Goal: Information Seeking & Learning: Get advice/opinions

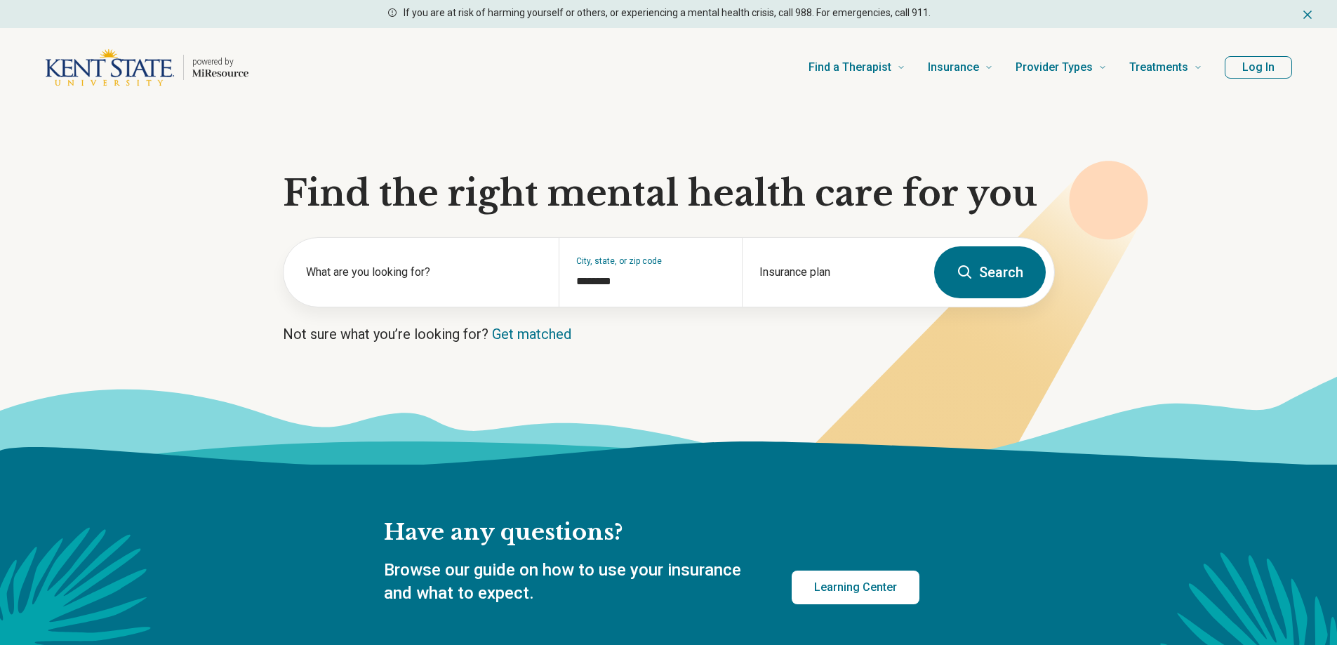
click at [1248, 68] on button "Log In" at bounding box center [1257, 67] width 67 height 22
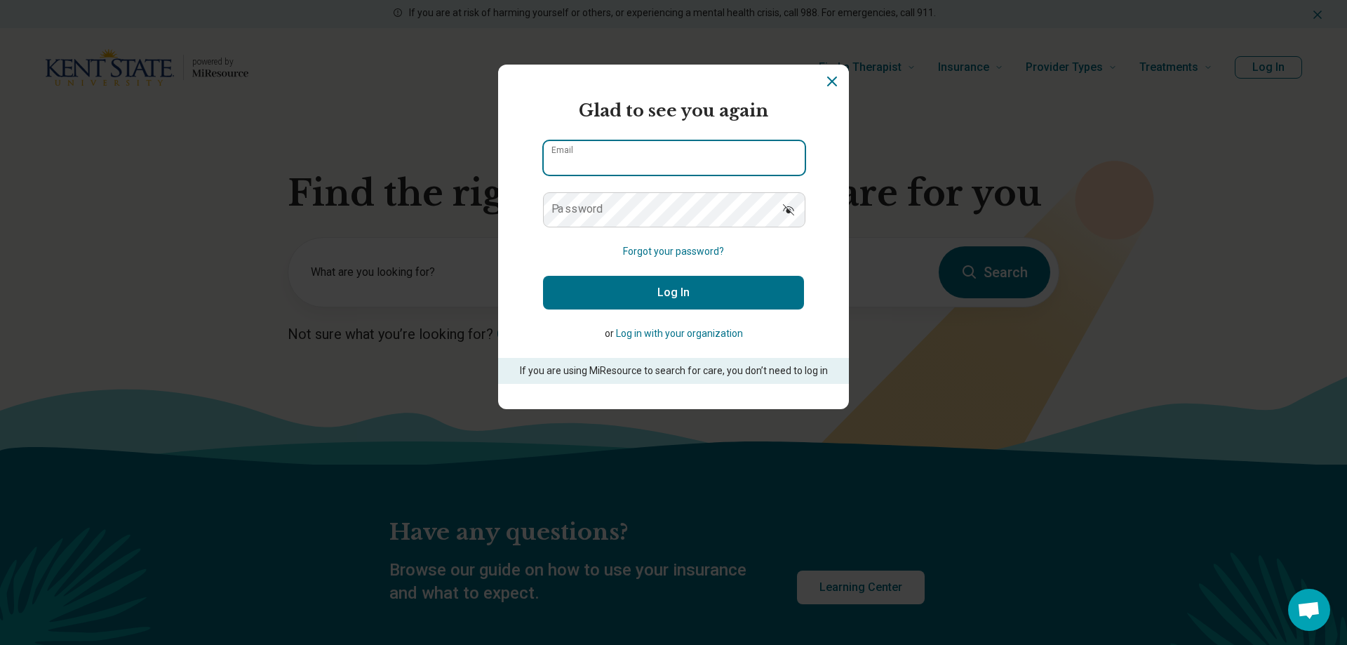
click at [581, 154] on input "Email" at bounding box center [674, 158] width 261 height 34
click at [589, 210] on label "Password" at bounding box center [577, 208] width 52 height 11
drag, startPoint x: 669, startPoint y: 161, endPoint x: 415, endPoint y: 163, distance: 254.0
click at [415, 163] on div "**********" at bounding box center [673, 322] width 1347 height 645
type input "**********"
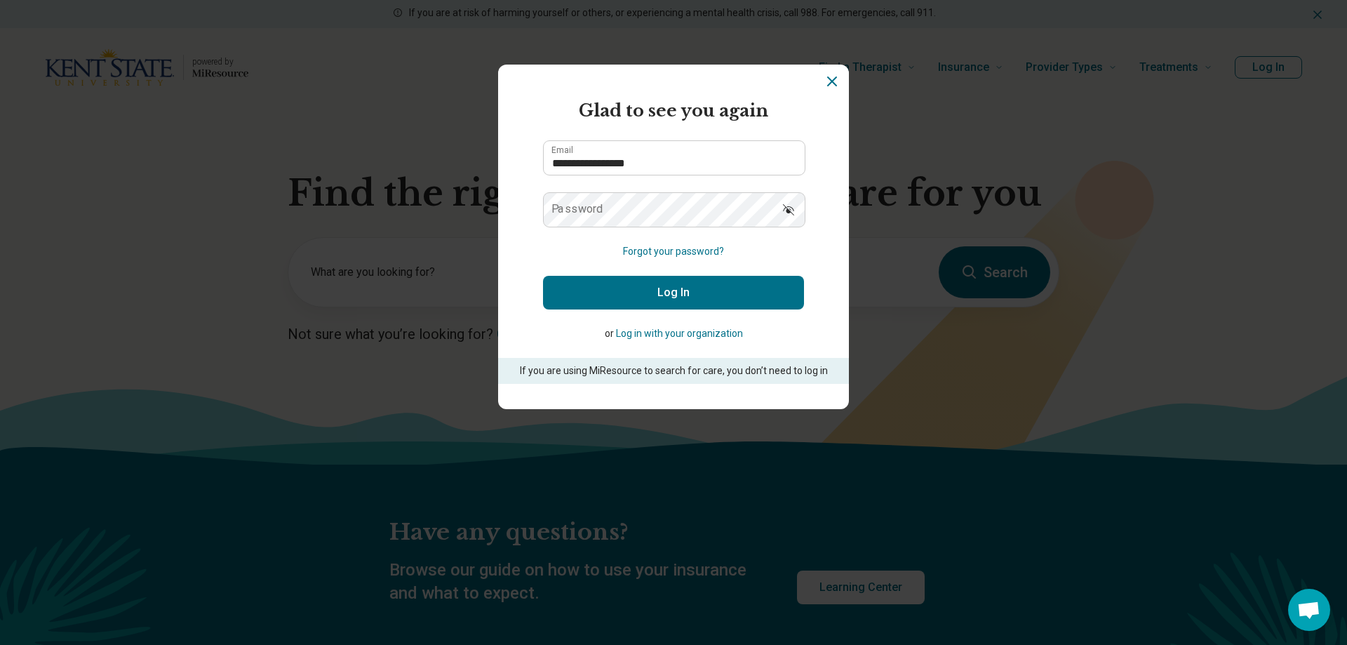
click at [595, 213] on label "Password" at bounding box center [577, 208] width 52 height 11
click at [543, 276] on button "Log In" at bounding box center [673, 293] width 261 height 34
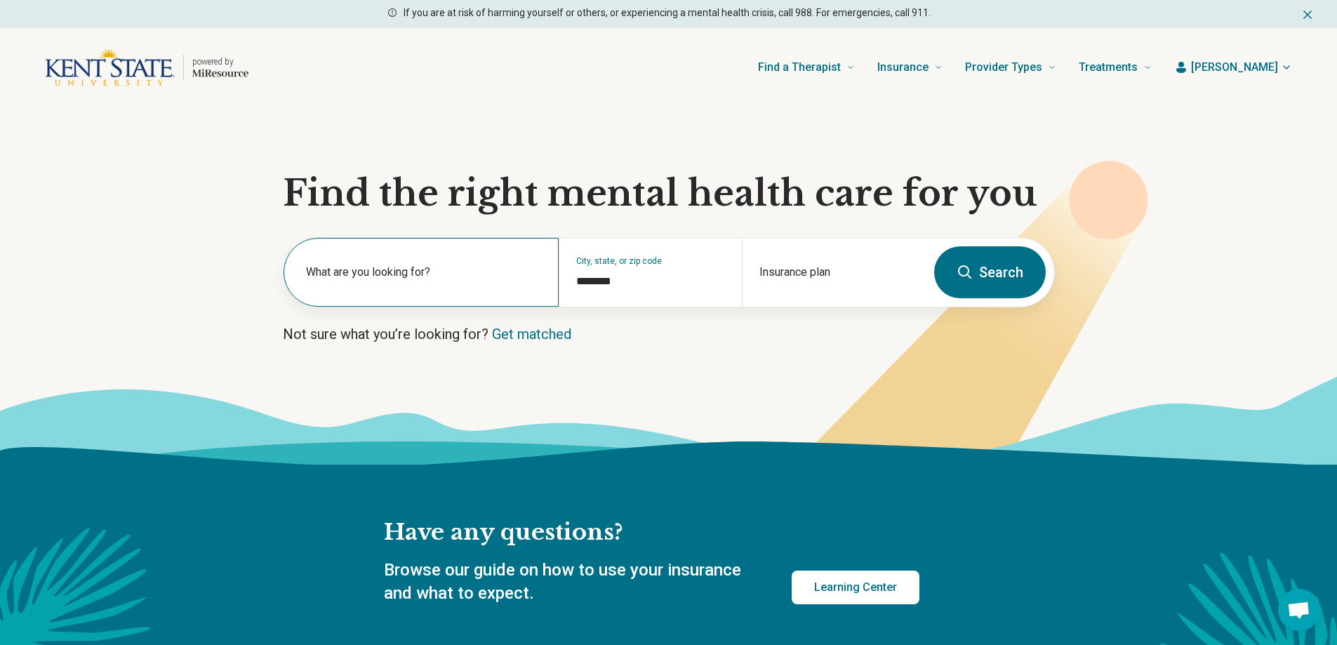
click at [411, 279] on label "What are you looking for?" at bounding box center [424, 272] width 236 height 17
type input "*"
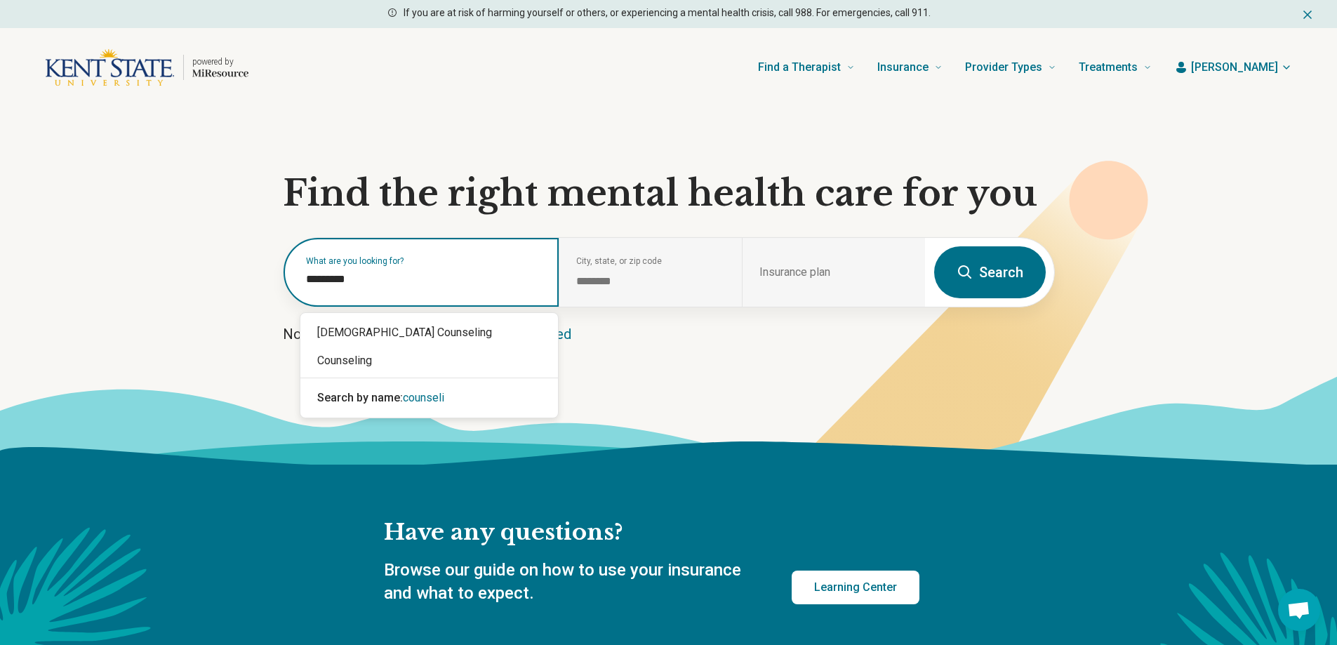
type input "**********"
click at [361, 359] on div "Counseling" at bounding box center [428, 361] width 257 height 28
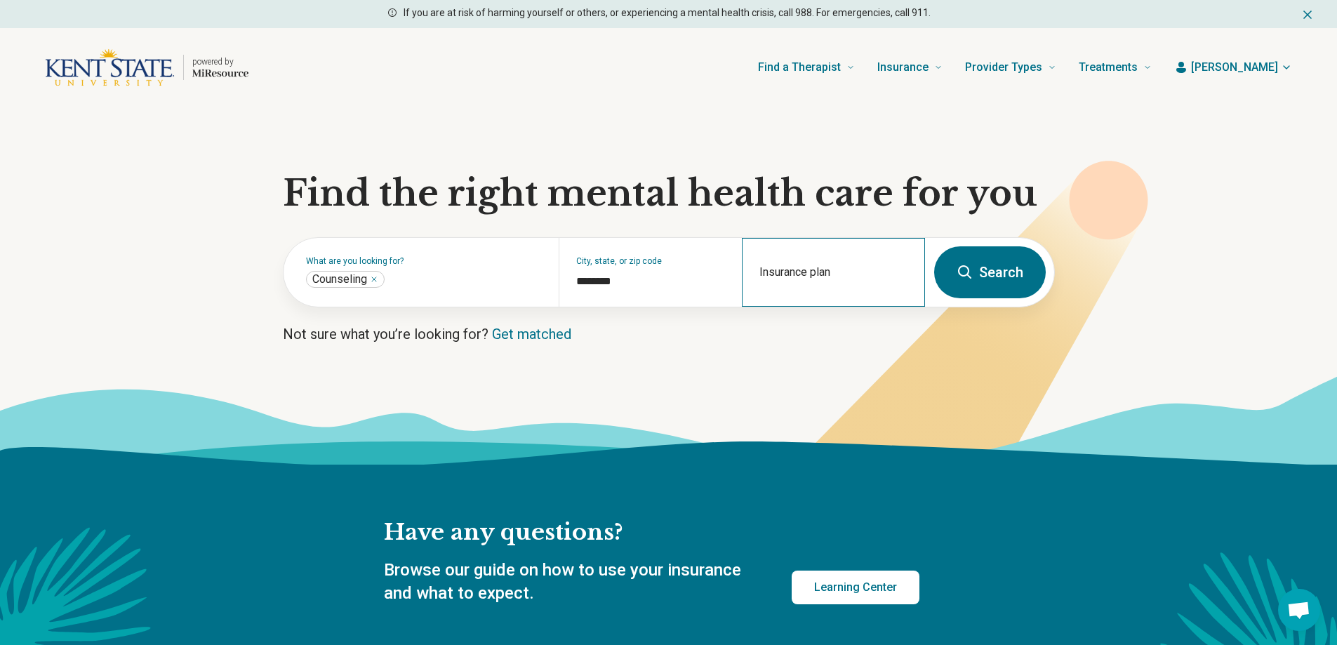
click at [767, 267] on div "Insurance plan" at bounding box center [833, 272] width 183 height 69
type input "******"
click at [893, 335] on icon "Suggestions" at bounding box center [891, 332] width 11 height 11
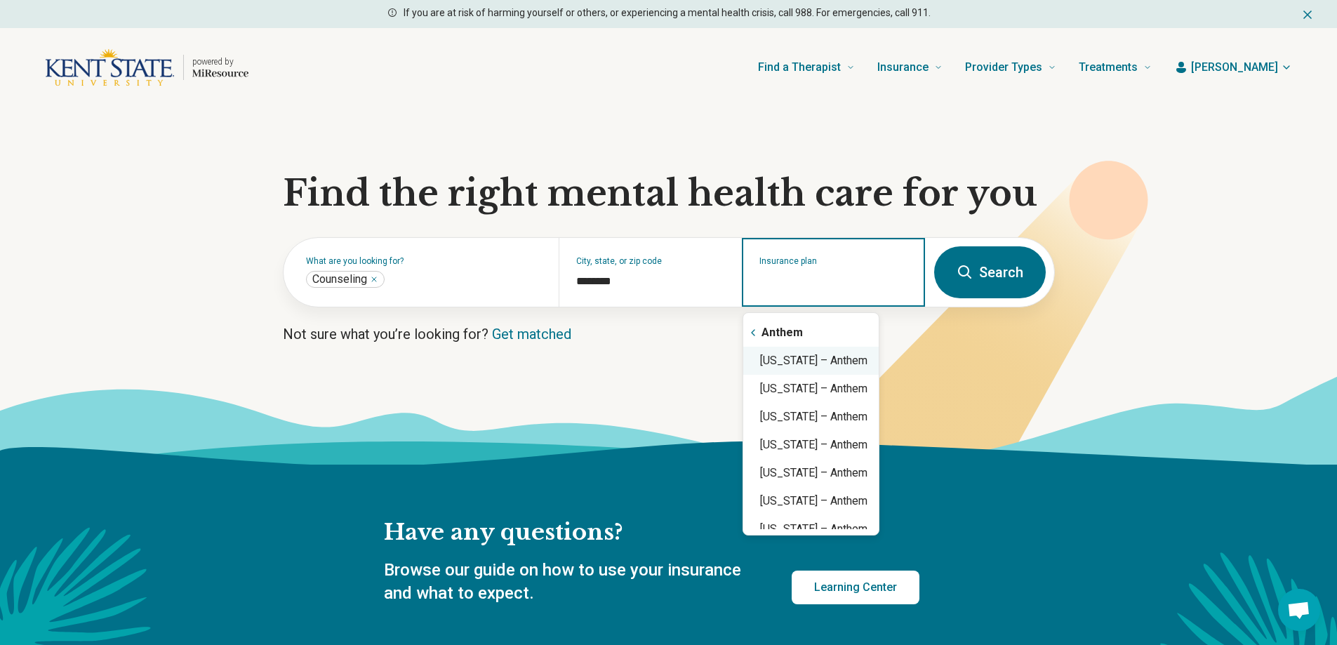
click at [875, 359] on div "[US_STATE] – Anthem" at bounding box center [810, 361] width 135 height 28
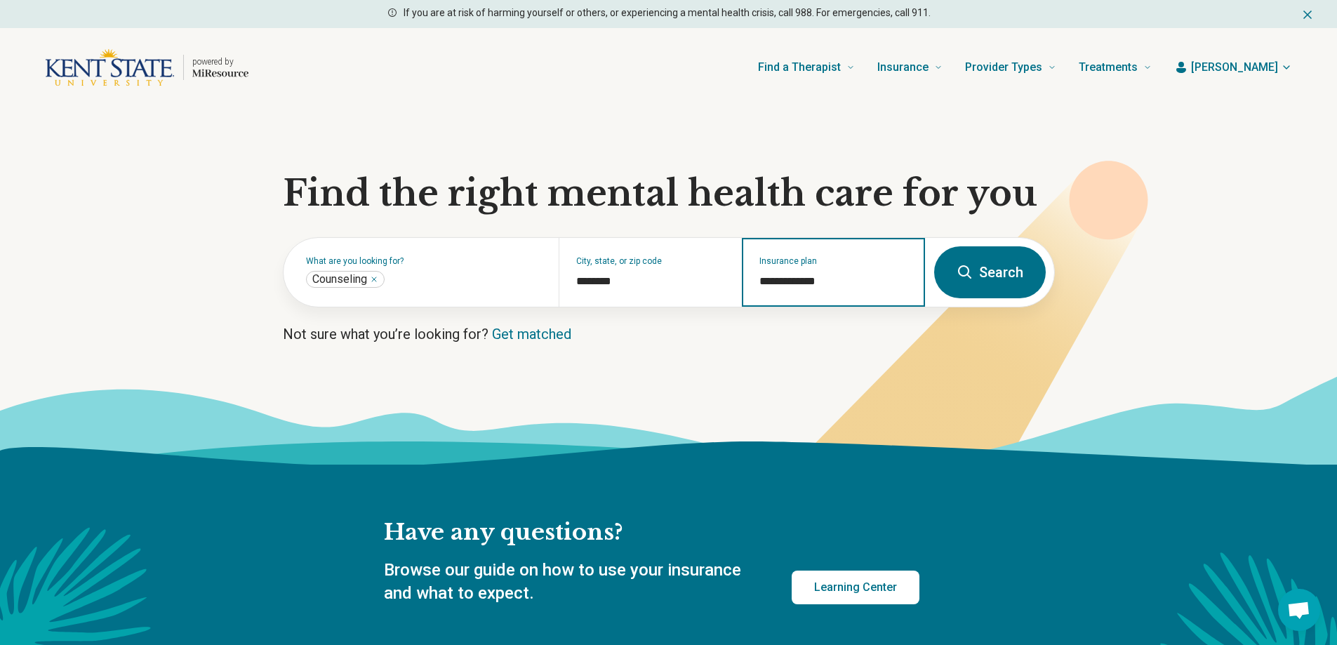
type input "**********"
click at [1011, 276] on button "Search" at bounding box center [990, 272] width 112 height 52
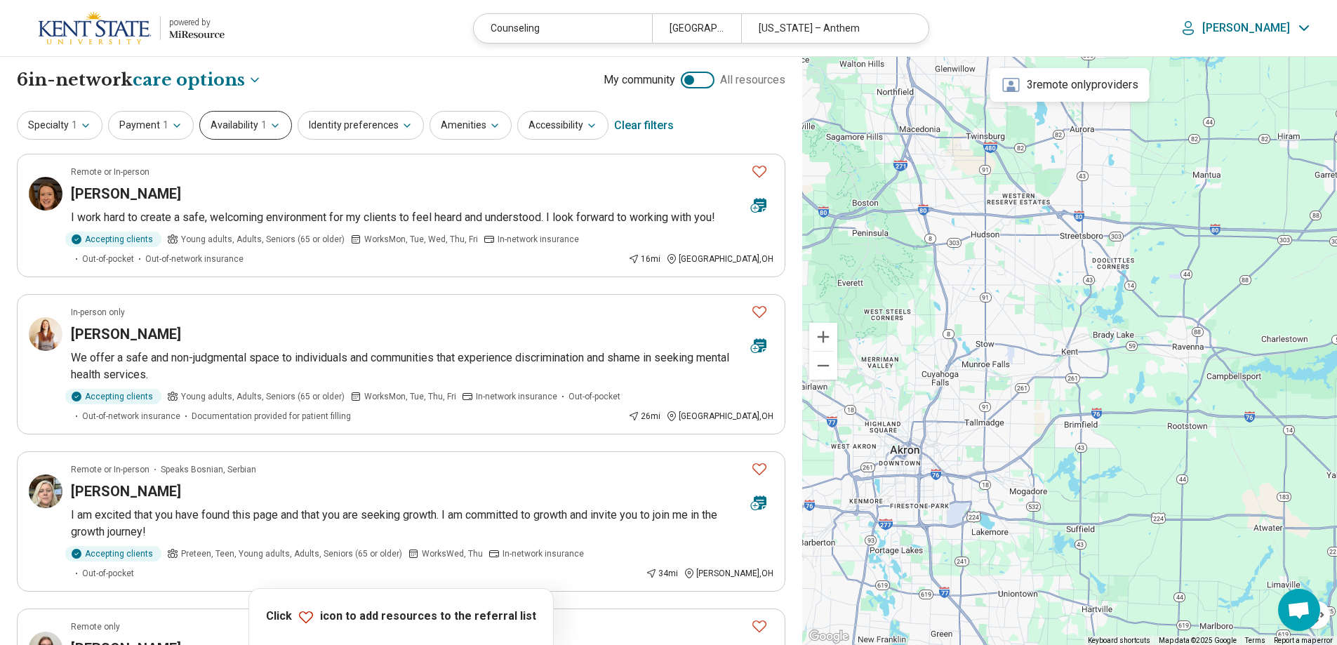
click at [244, 129] on button "Availability 1" at bounding box center [245, 125] width 93 height 29
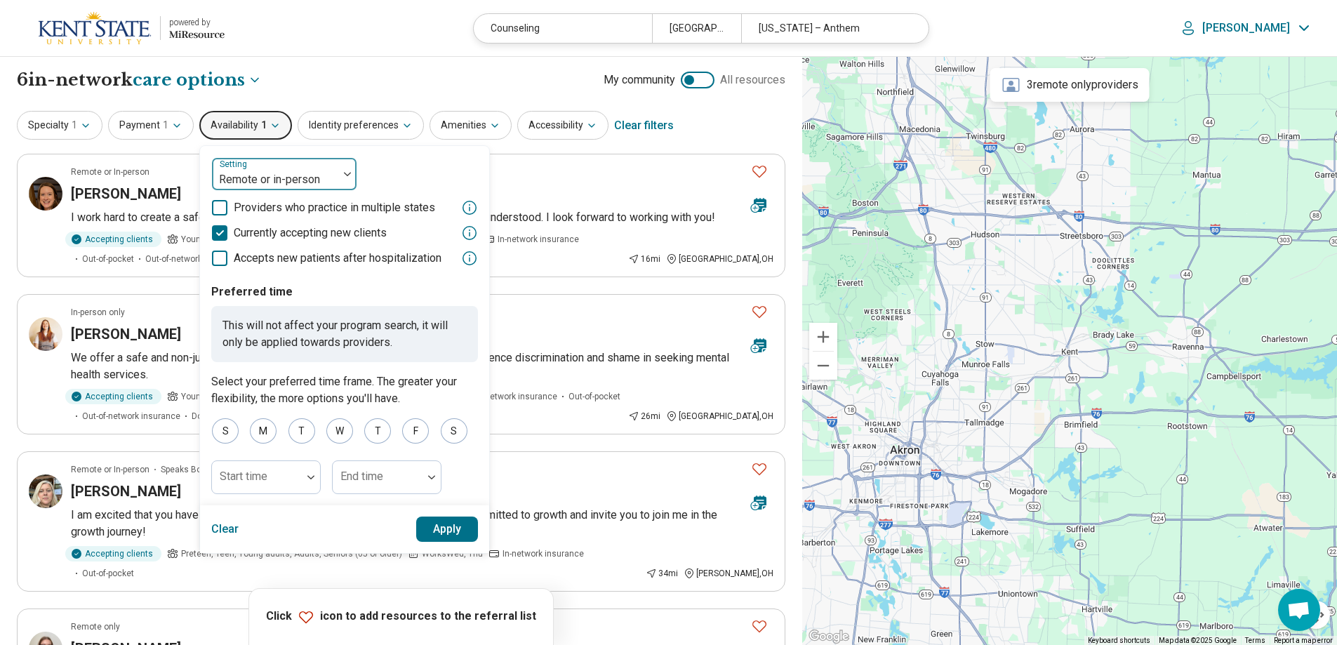
click at [266, 170] on div at bounding box center [275, 180] width 115 height 20
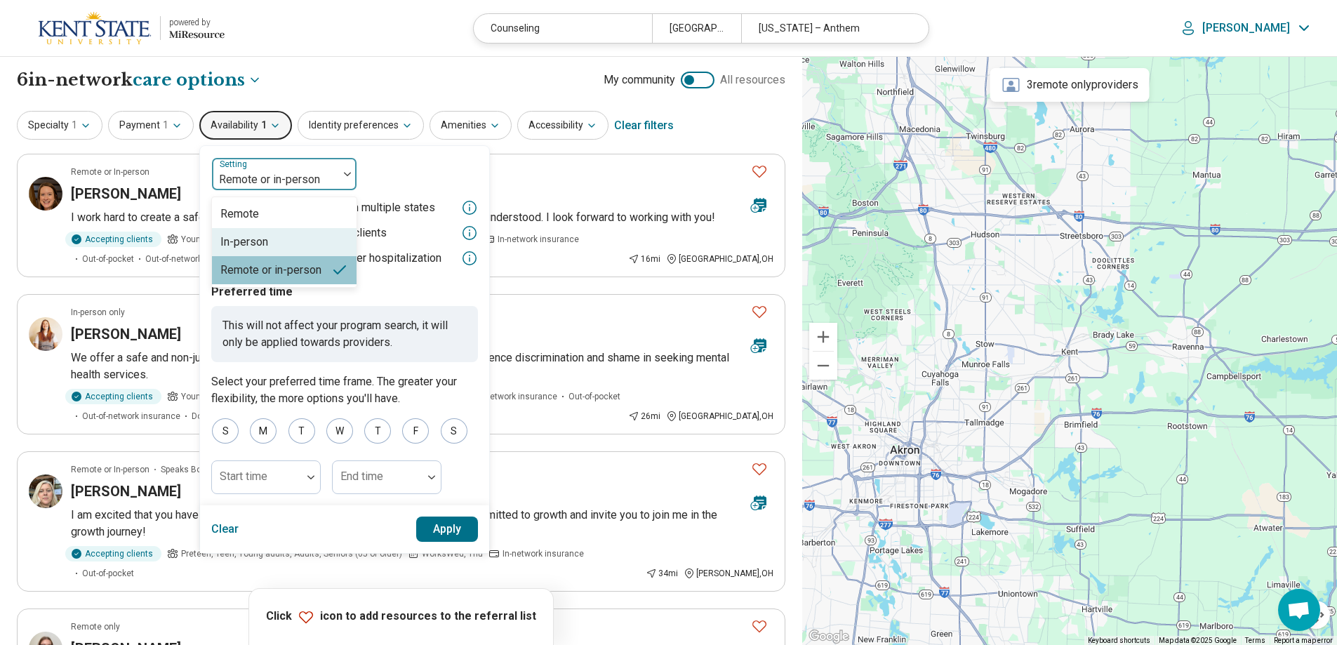
click at [246, 248] on div "In-person" at bounding box center [244, 242] width 48 height 17
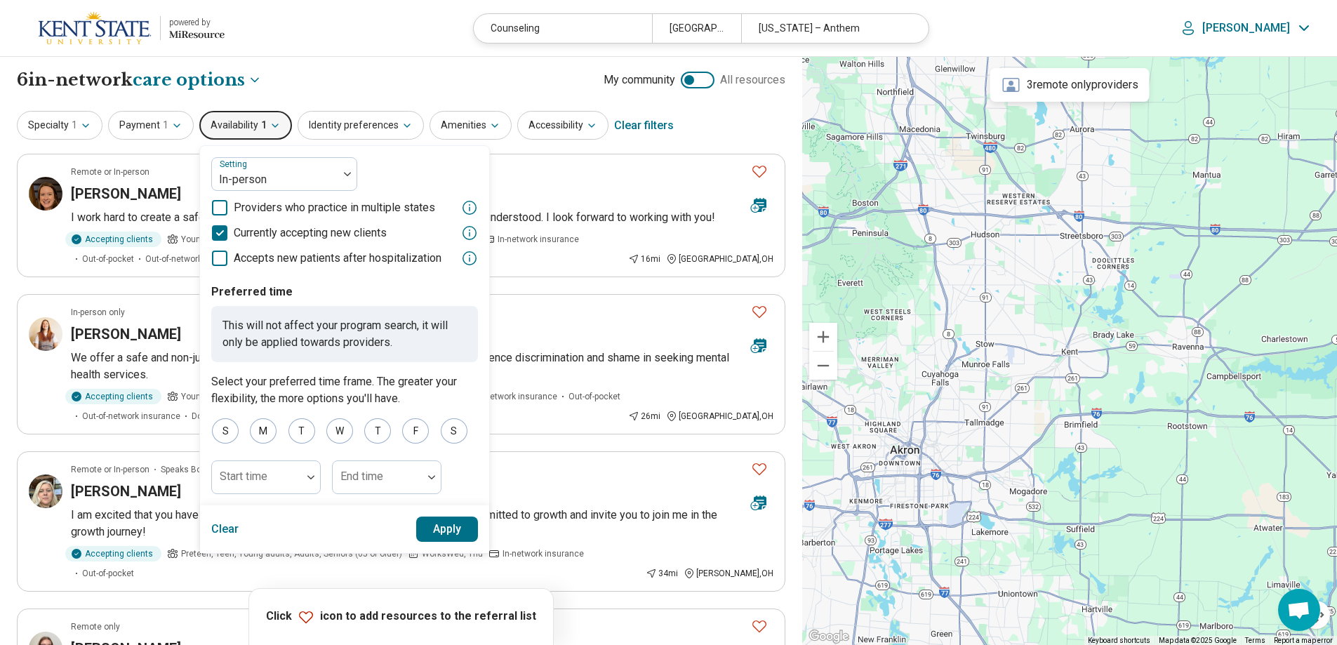
click at [459, 531] on button "Apply" at bounding box center [447, 528] width 62 height 25
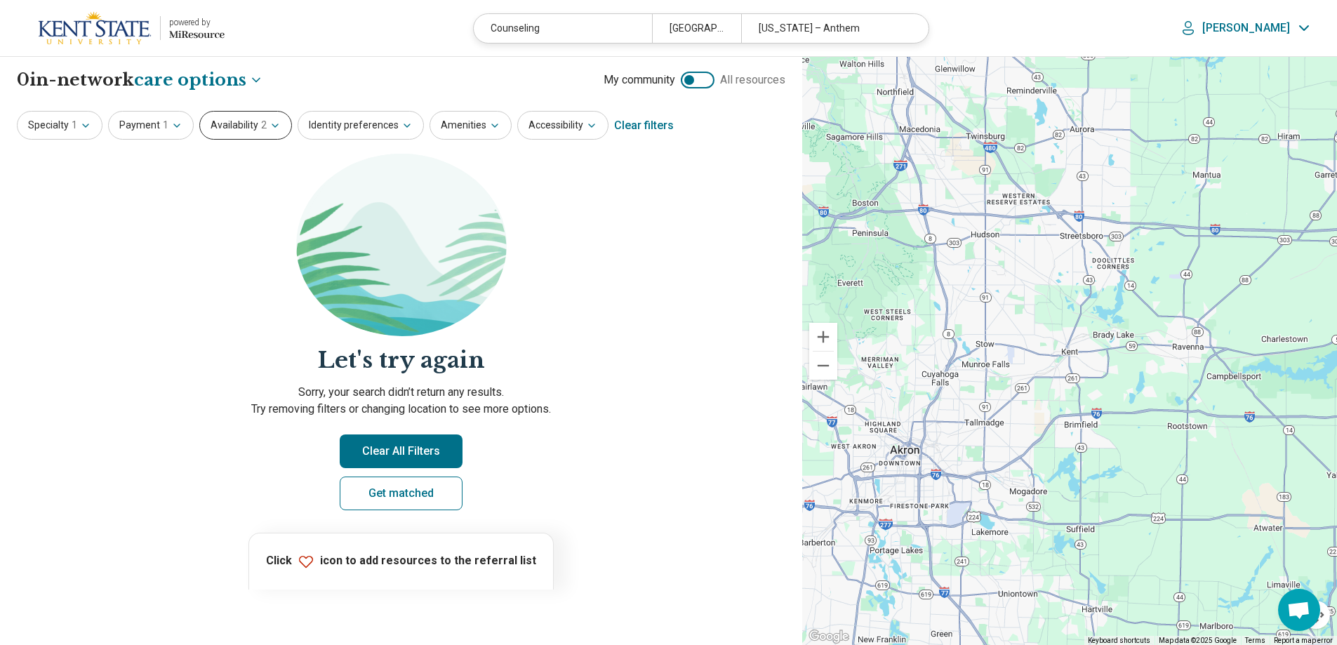
click at [228, 120] on button "Availability 2" at bounding box center [245, 125] width 93 height 29
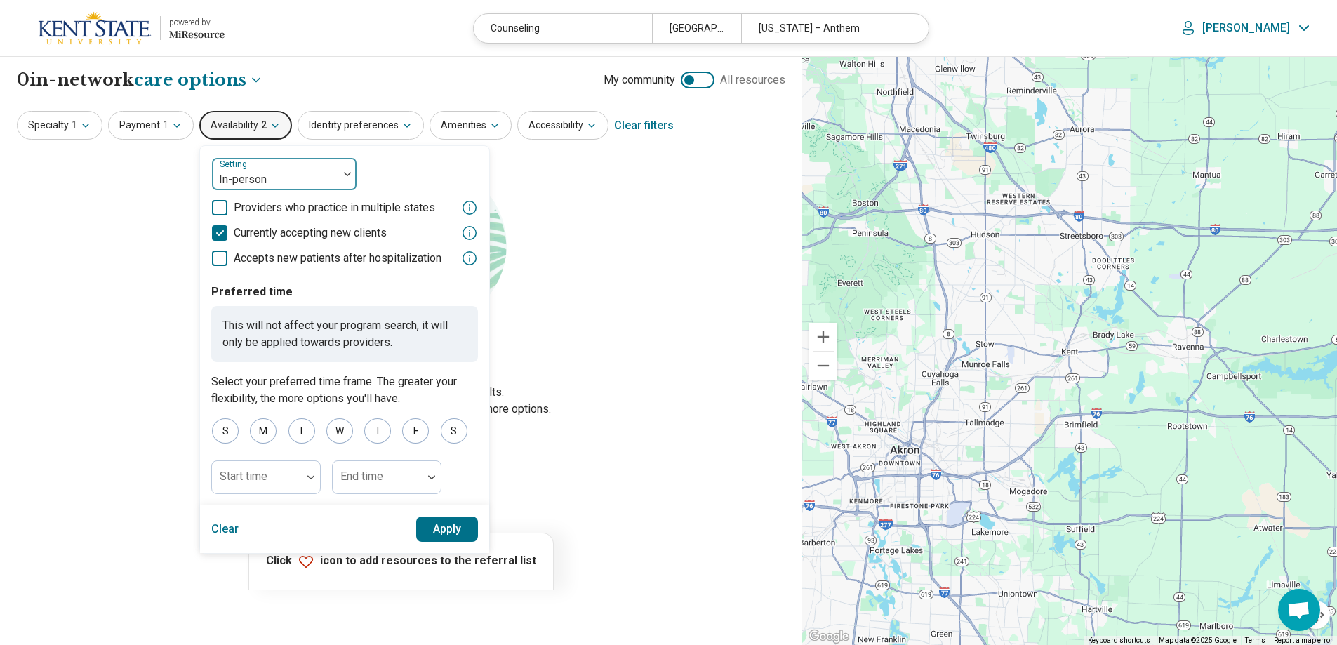
click at [220, 174] on div at bounding box center [275, 180] width 115 height 20
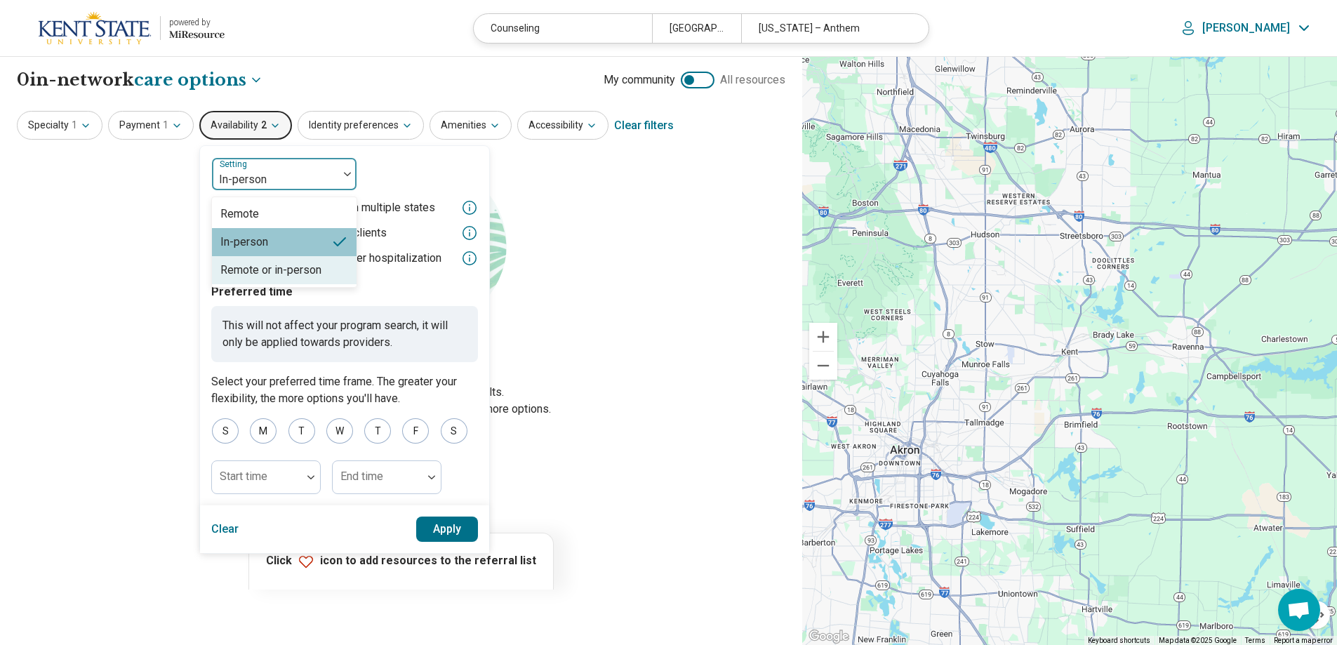
click at [222, 267] on div "Remote or in-person" at bounding box center [270, 270] width 101 height 17
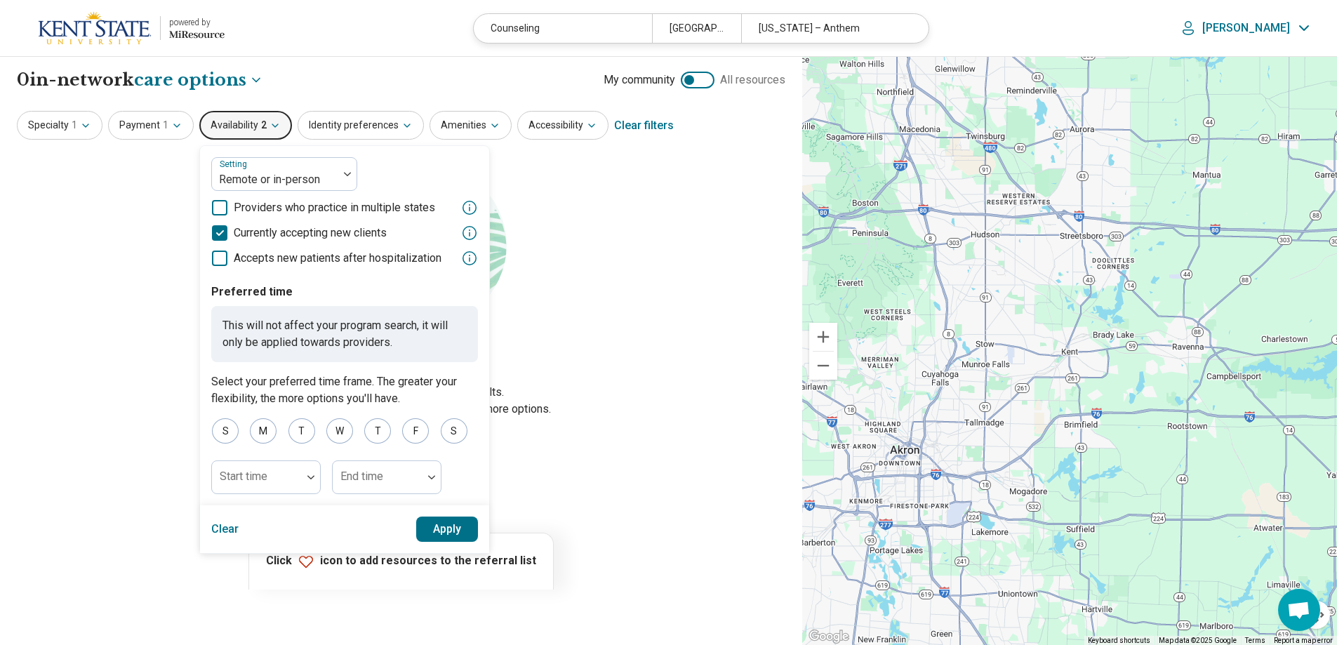
click at [454, 537] on button "Apply" at bounding box center [447, 528] width 62 height 25
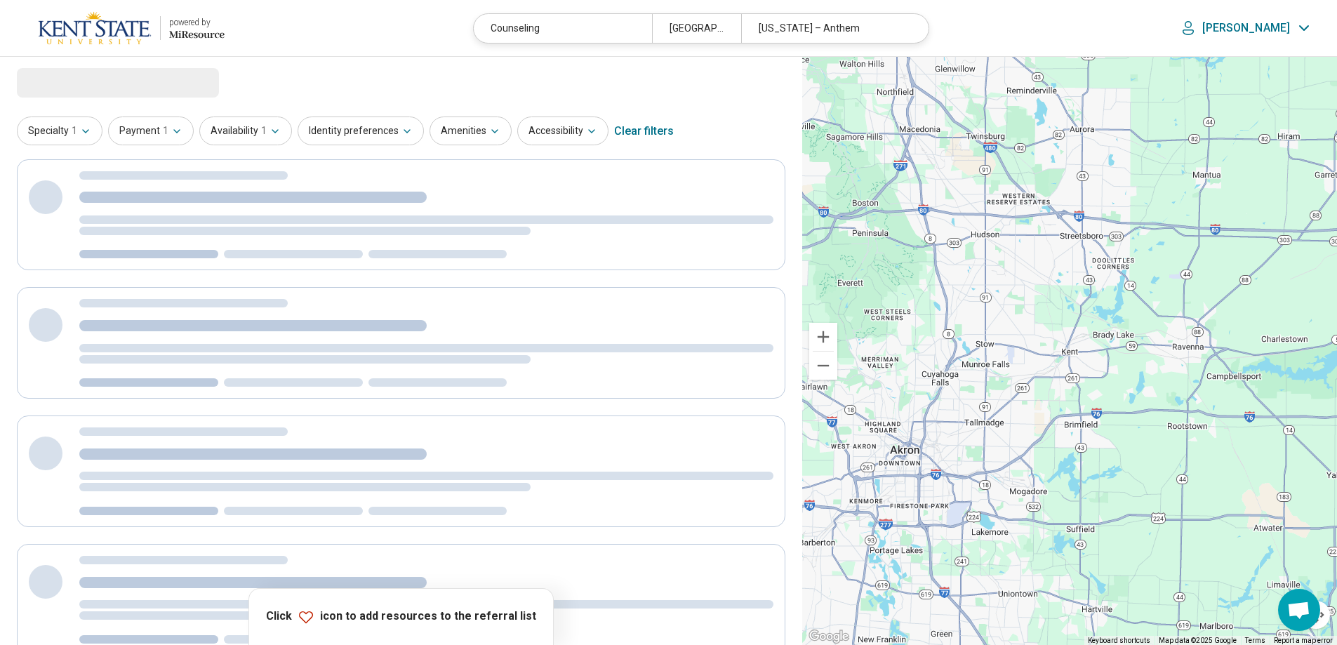
select select "***"
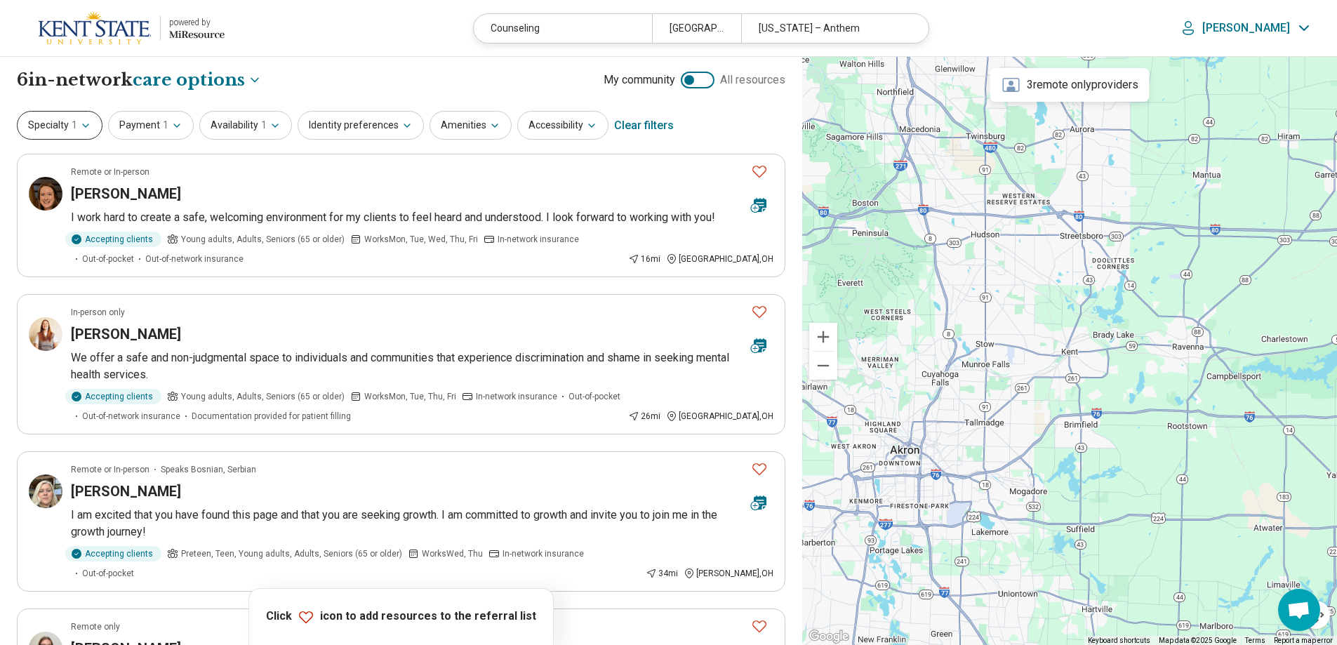
click at [55, 122] on button "Specialty 1" at bounding box center [60, 125] width 86 height 29
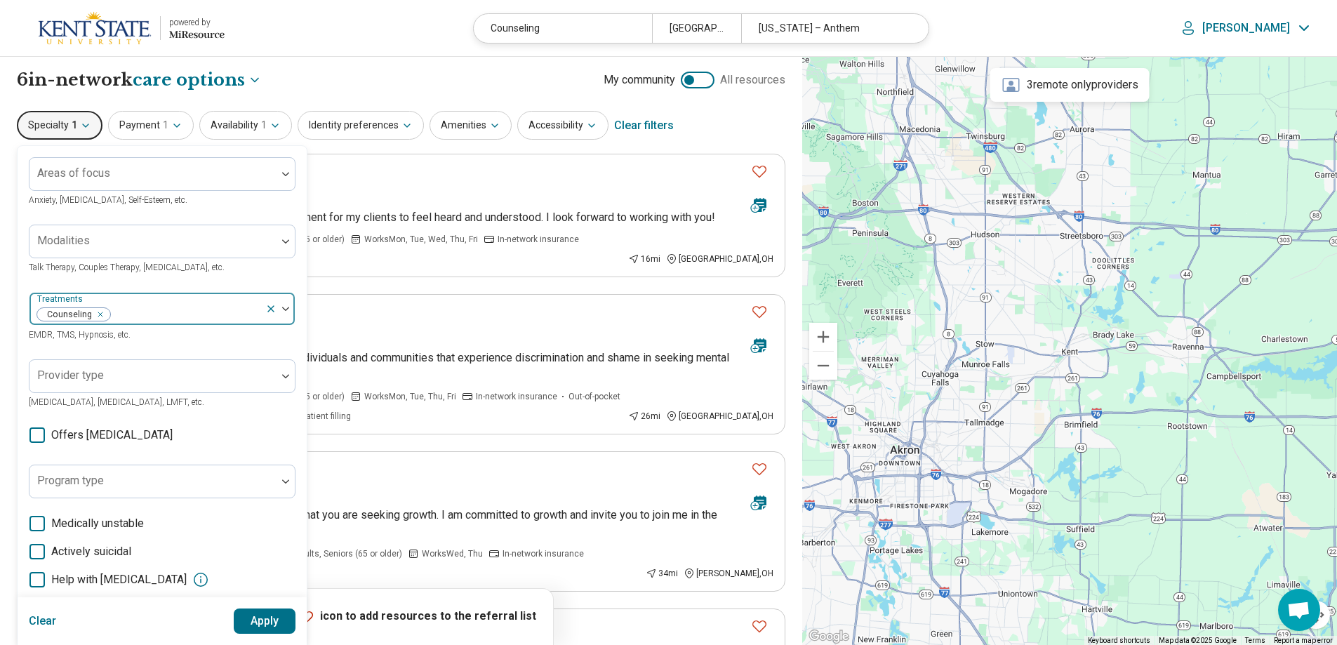
click at [269, 309] on icon at bounding box center [270, 308] width 11 height 11
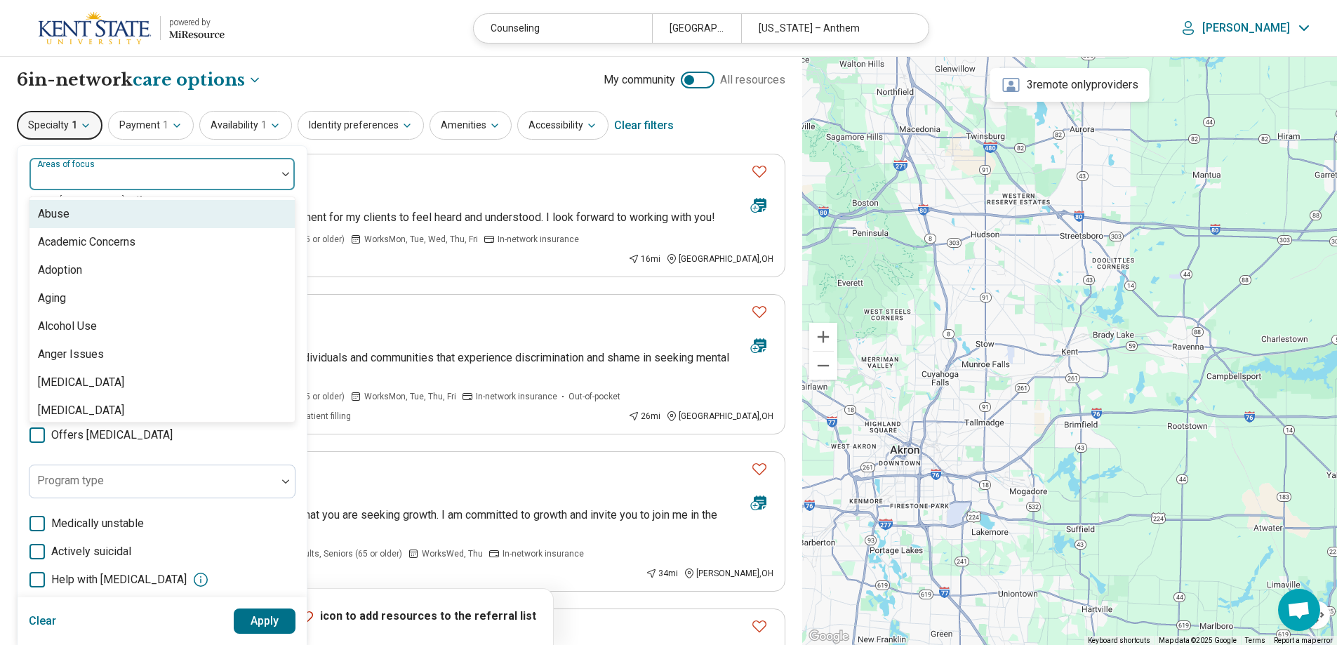
click at [135, 175] on div at bounding box center [153, 180] width 236 height 20
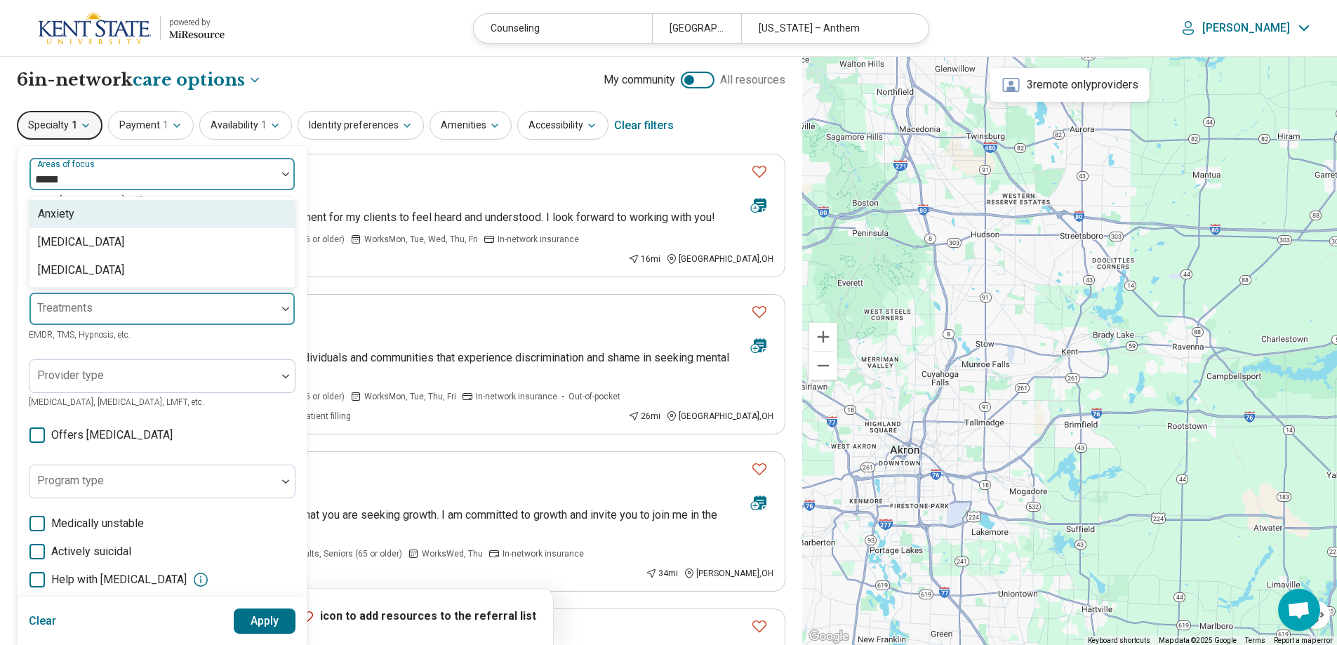
type input "*******"
click at [75, 210] on div "Anxiety" at bounding box center [161, 214] width 265 height 28
type input "********"
click at [77, 212] on div "Depression" at bounding box center [67, 214] width 58 height 17
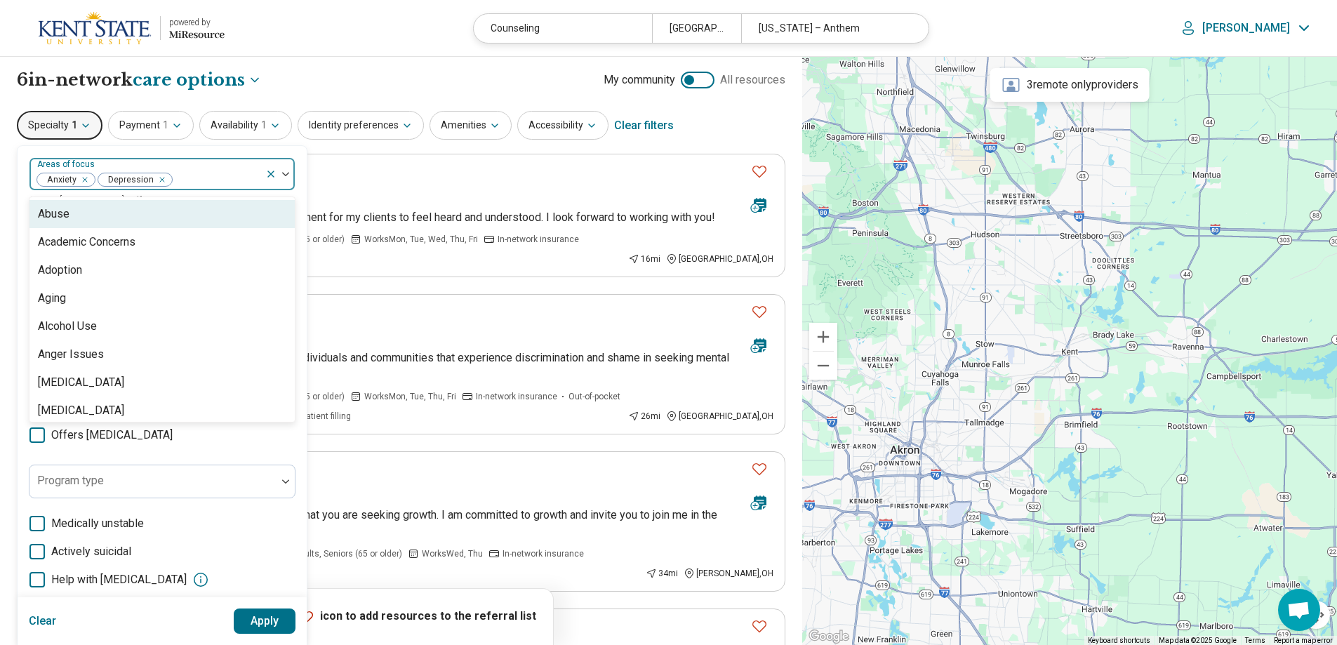
click at [255, 618] on button "Apply" at bounding box center [265, 620] width 62 height 25
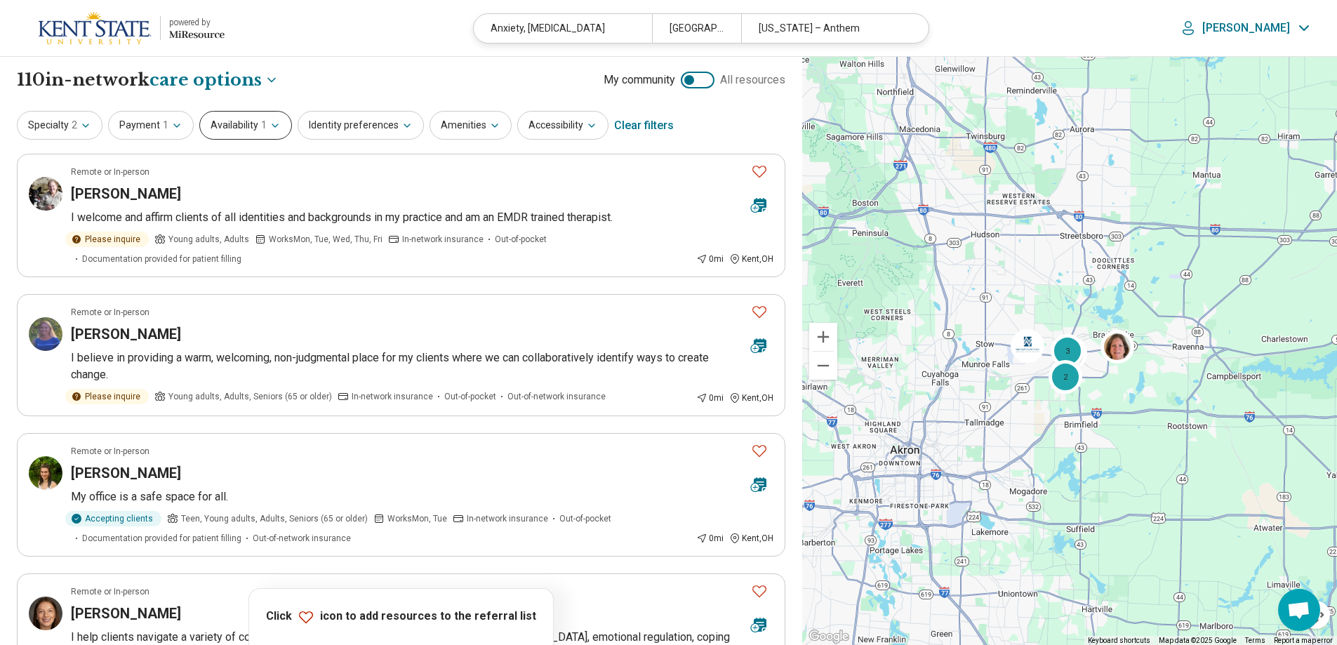
click at [262, 132] on button "Availability 1" at bounding box center [245, 125] width 93 height 29
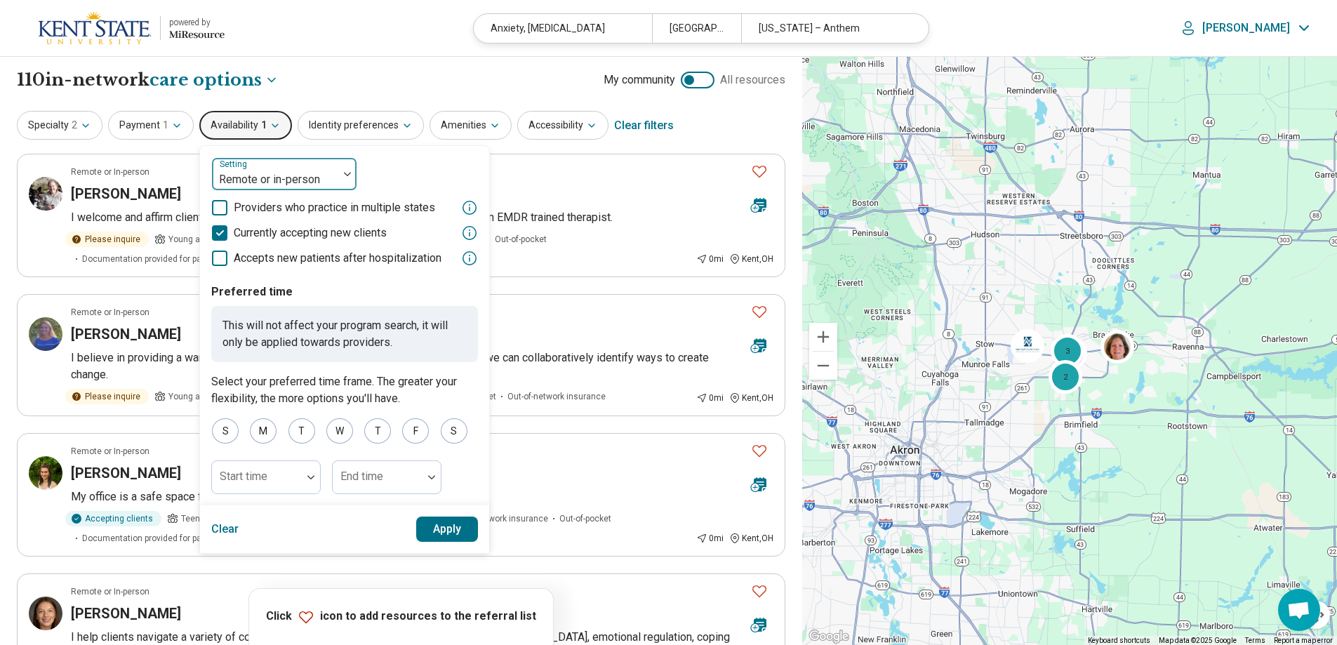
click at [269, 178] on div at bounding box center [275, 180] width 115 height 20
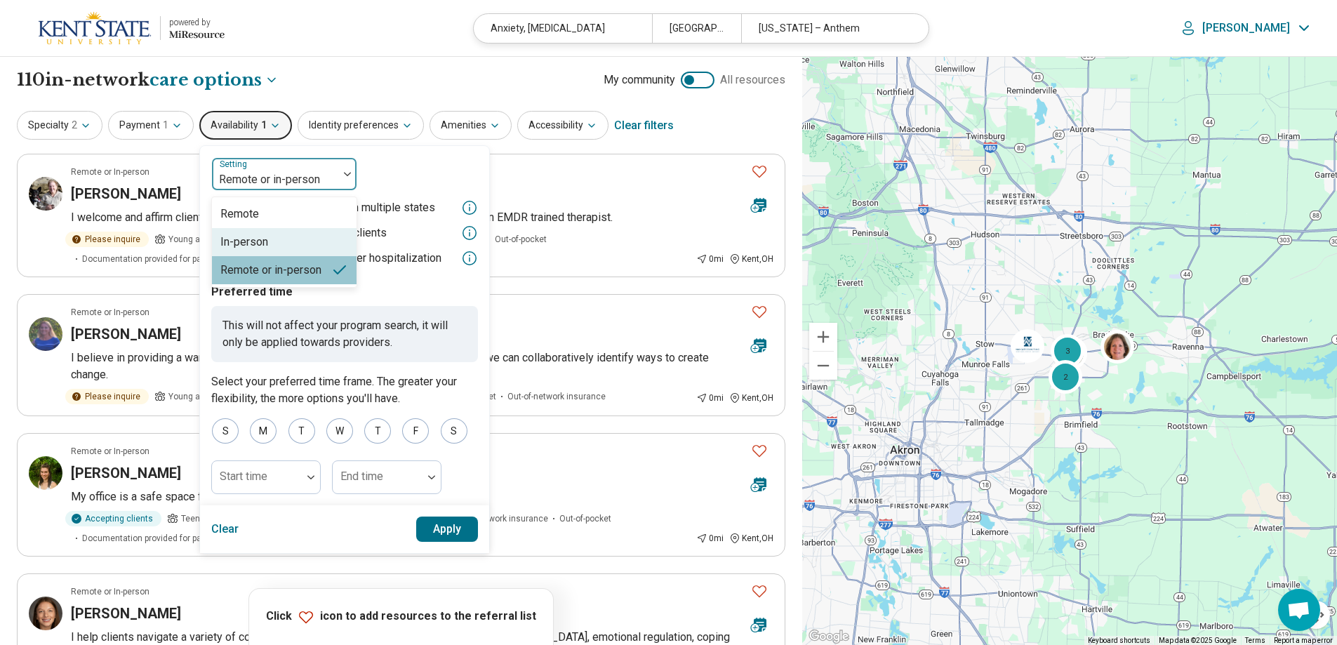
click at [263, 239] on div "In-person" at bounding box center [244, 242] width 48 height 17
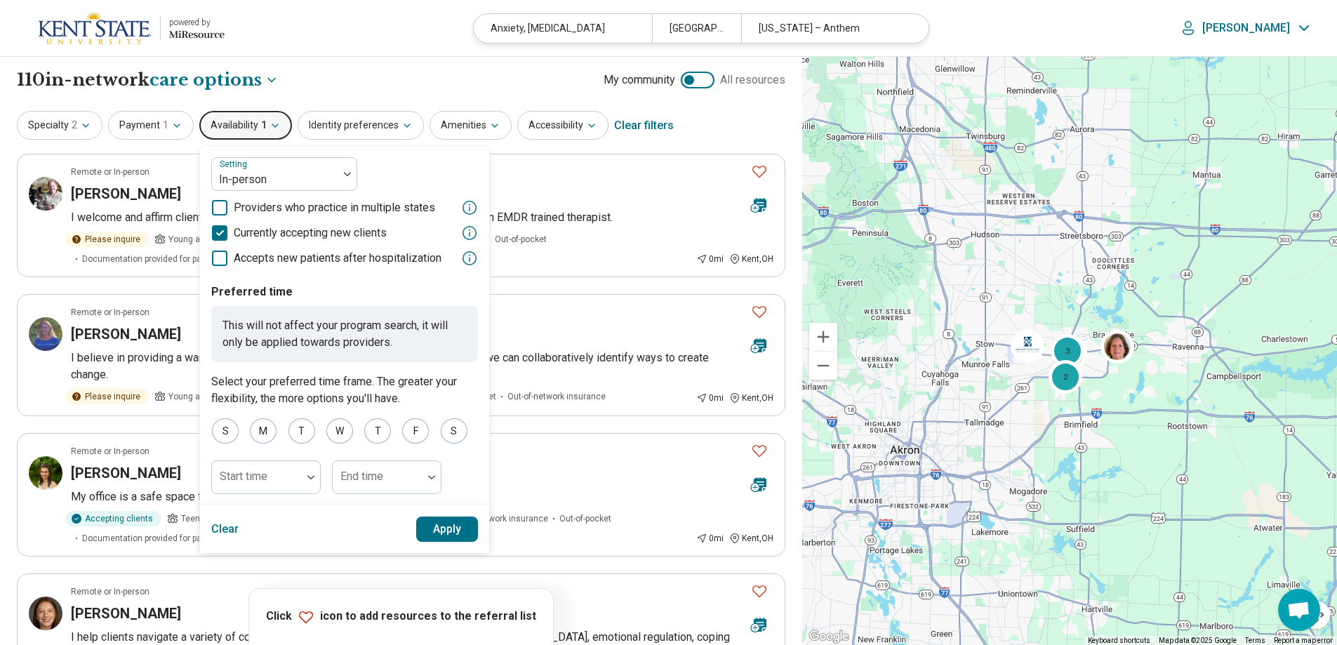
click at [439, 528] on button "Apply" at bounding box center [447, 528] width 62 height 25
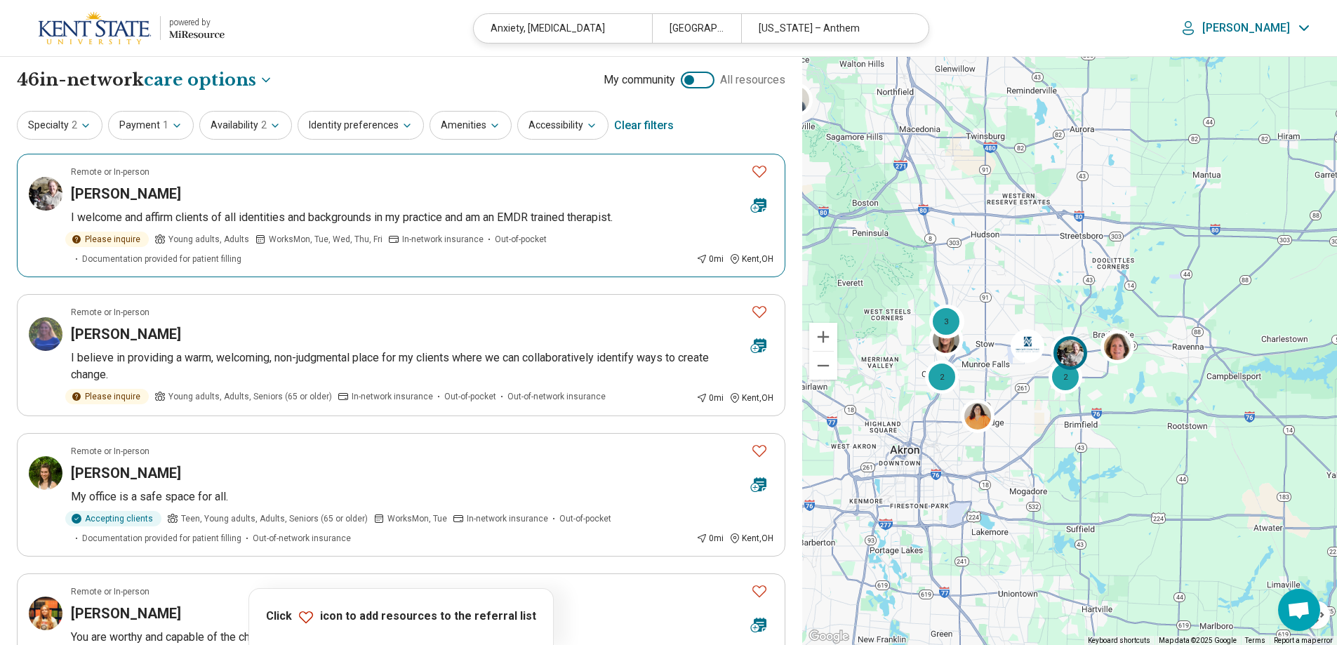
click at [762, 168] on icon "Favorite" at bounding box center [759, 171] width 17 height 17
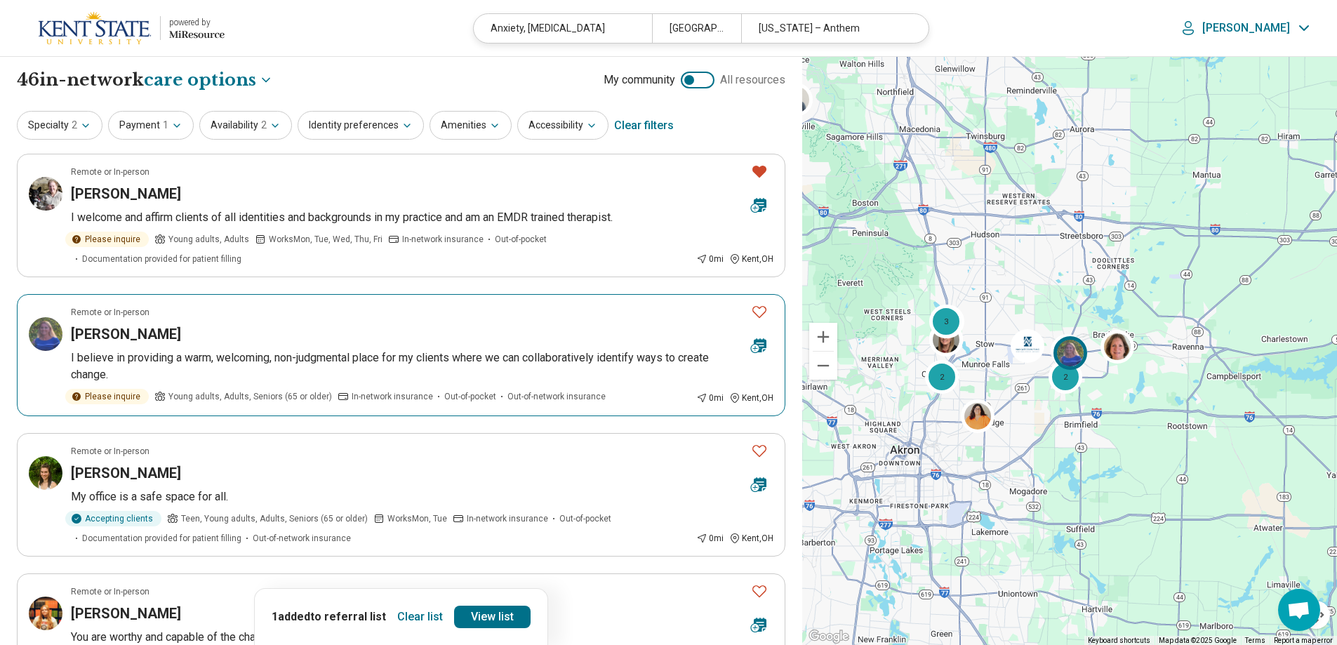
click at [760, 307] on icon "Favorite" at bounding box center [759, 312] width 14 height 12
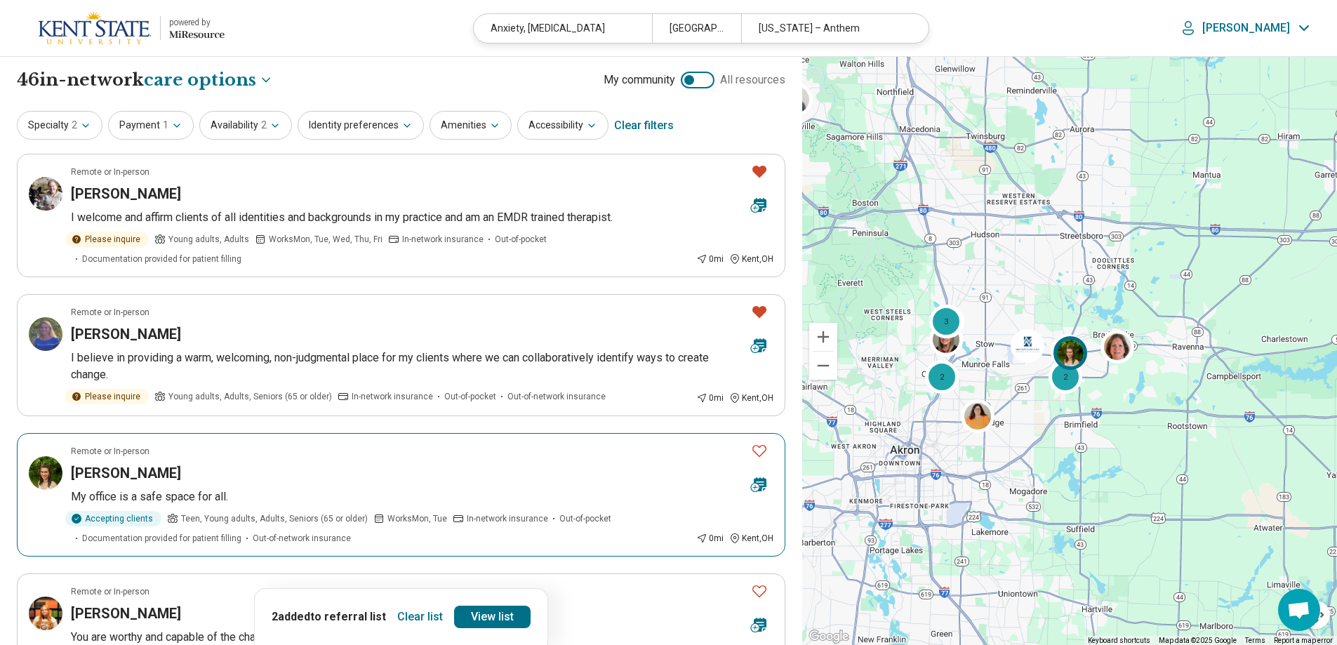
click at [760, 451] on icon "Favorite" at bounding box center [759, 450] width 17 height 17
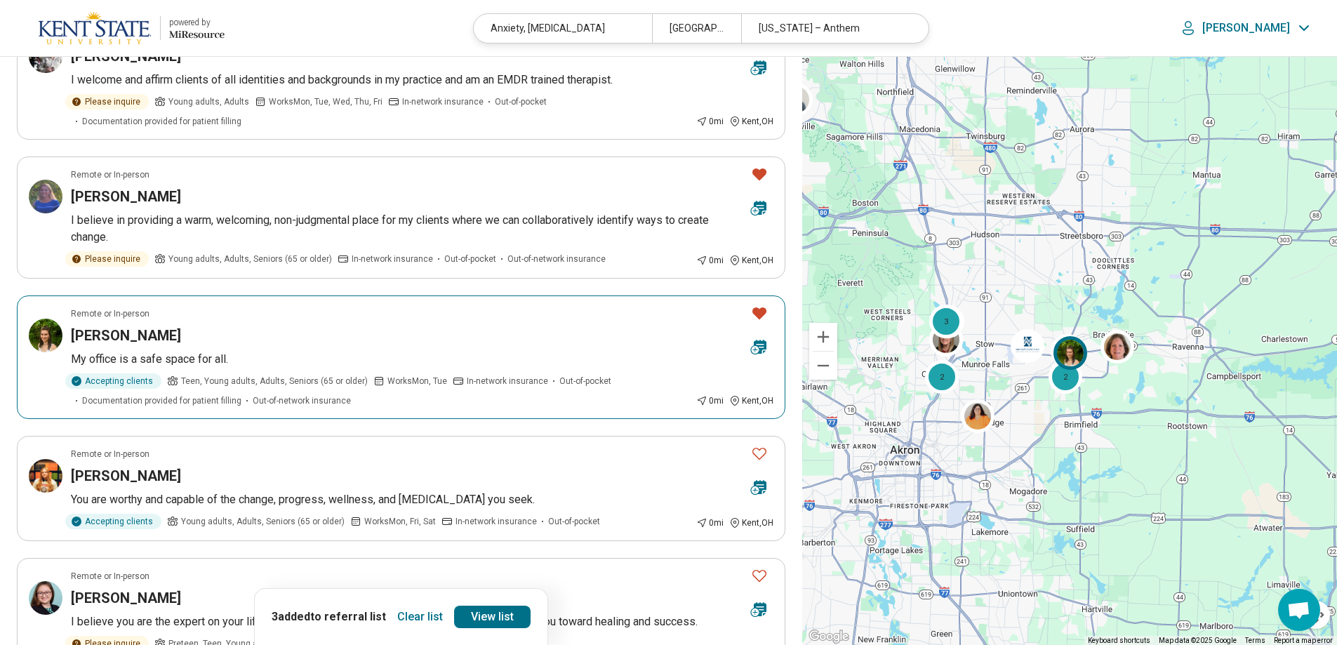
scroll to position [139, 0]
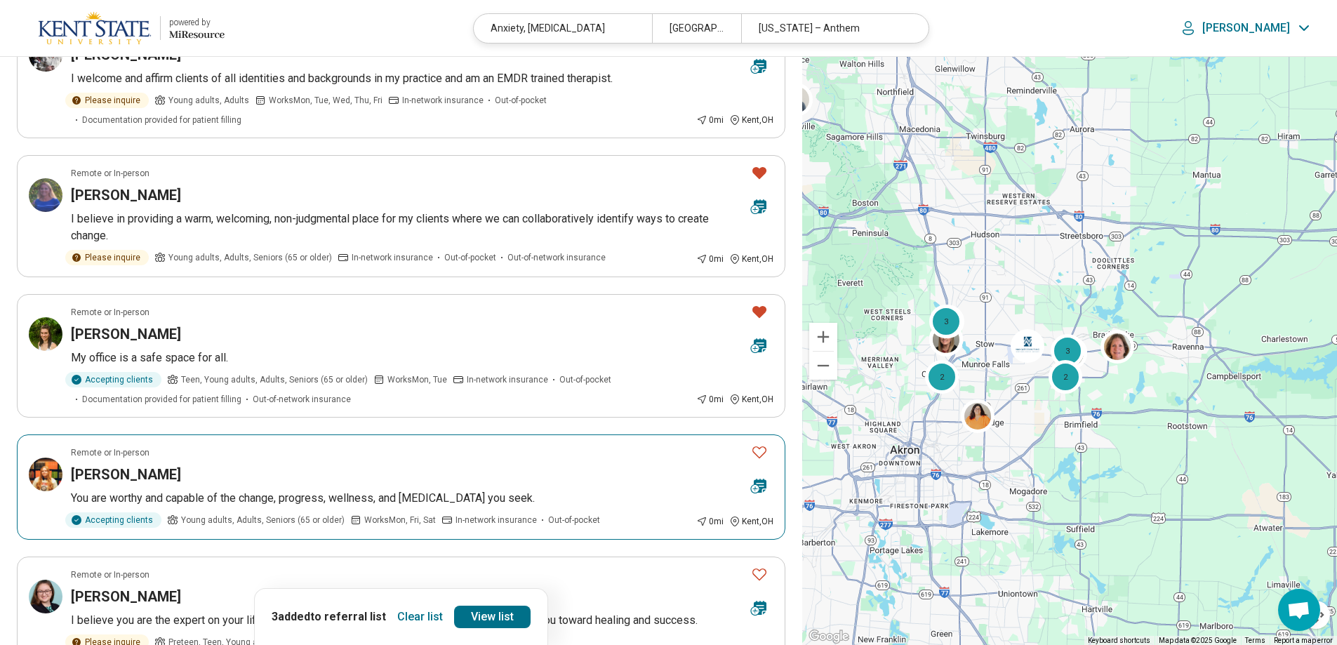
click at [763, 447] on icon "Favorite" at bounding box center [759, 452] width 14 height 12
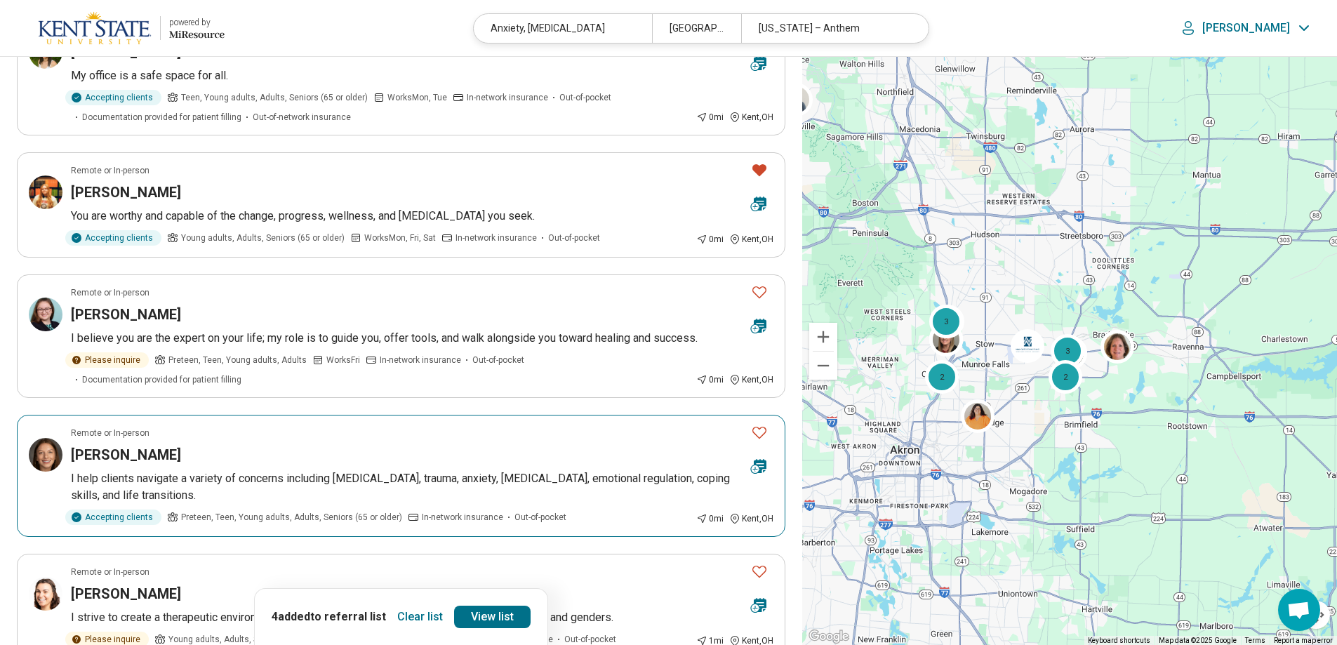
scroll to position [420, 0]
click at [761, 424] on icon "Favorite" at bounding box center [759, 432] width 17 height 17
click at [342, 471] on p "I help clients navigate a variety of concerns including [MEDICAL_DATA], trauma,…" at bounding box center [422, 488] width 702 height 34
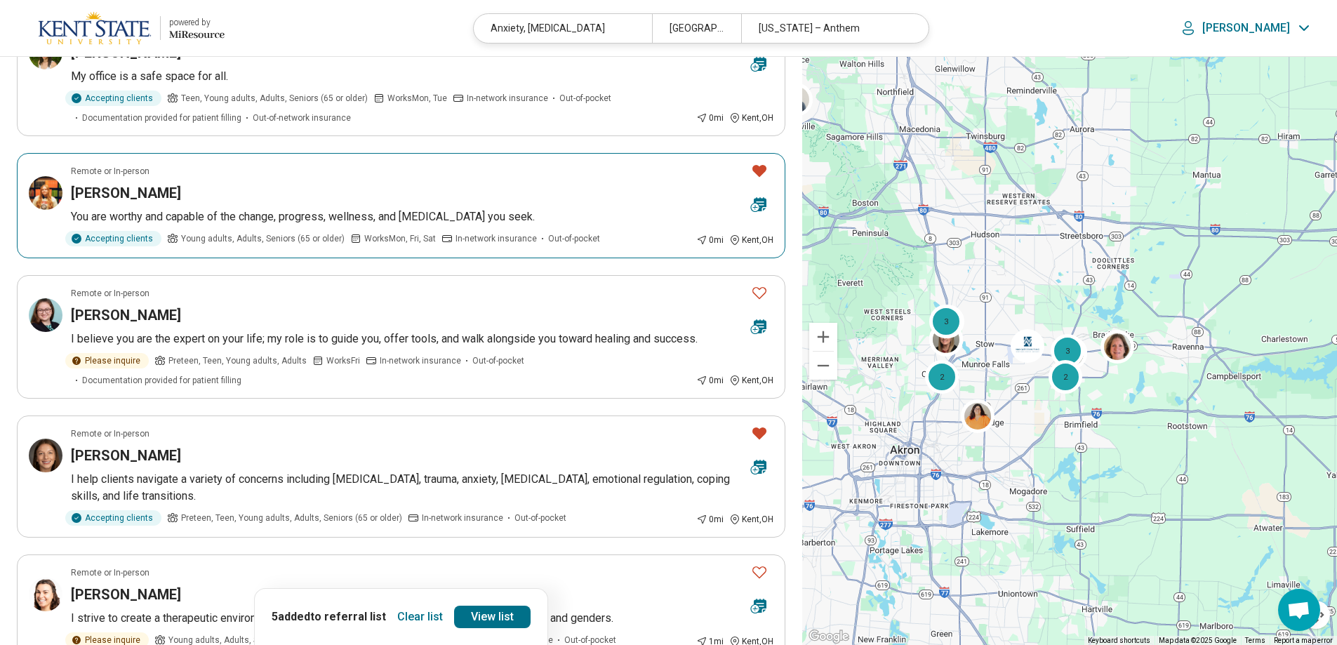
click at [451, 178] on article "Remote or In-person [PERSON_NAME] You are worthy and capable of the change, pro…" at bounding box center [401, 205] width 768 height 105
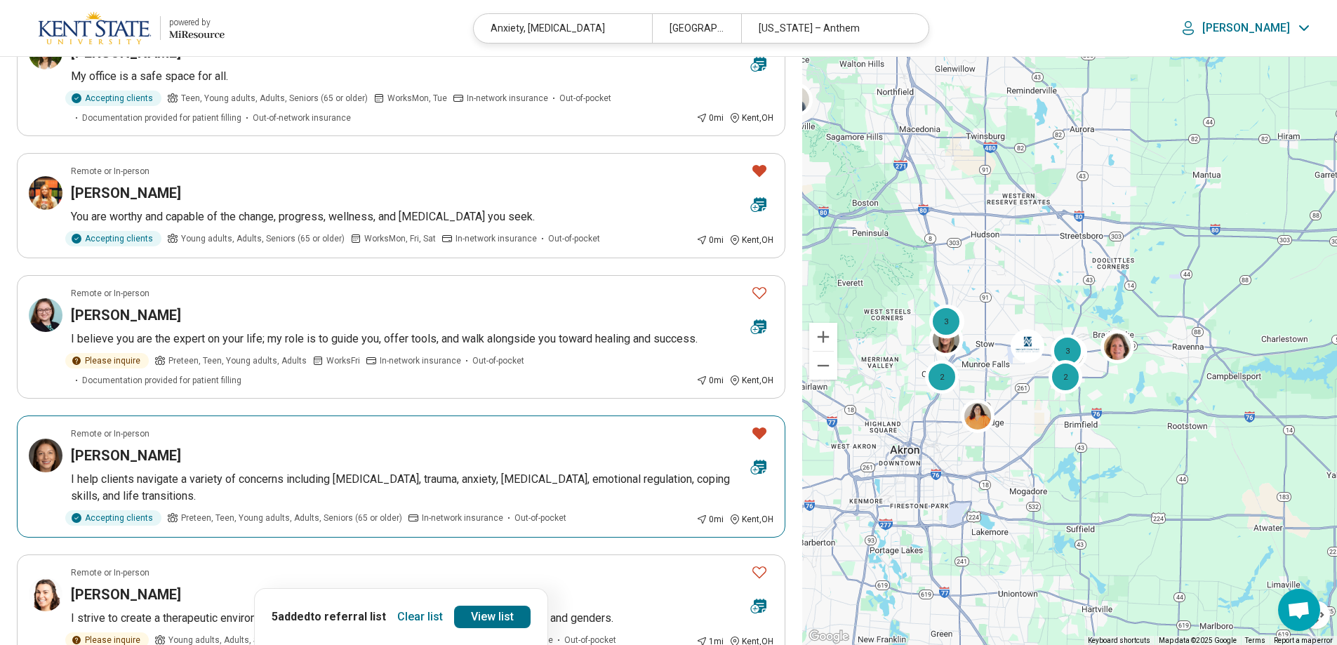
click at [765, 427] on icon "Favorite" at bounding box center [759, 433] width 14 height 12
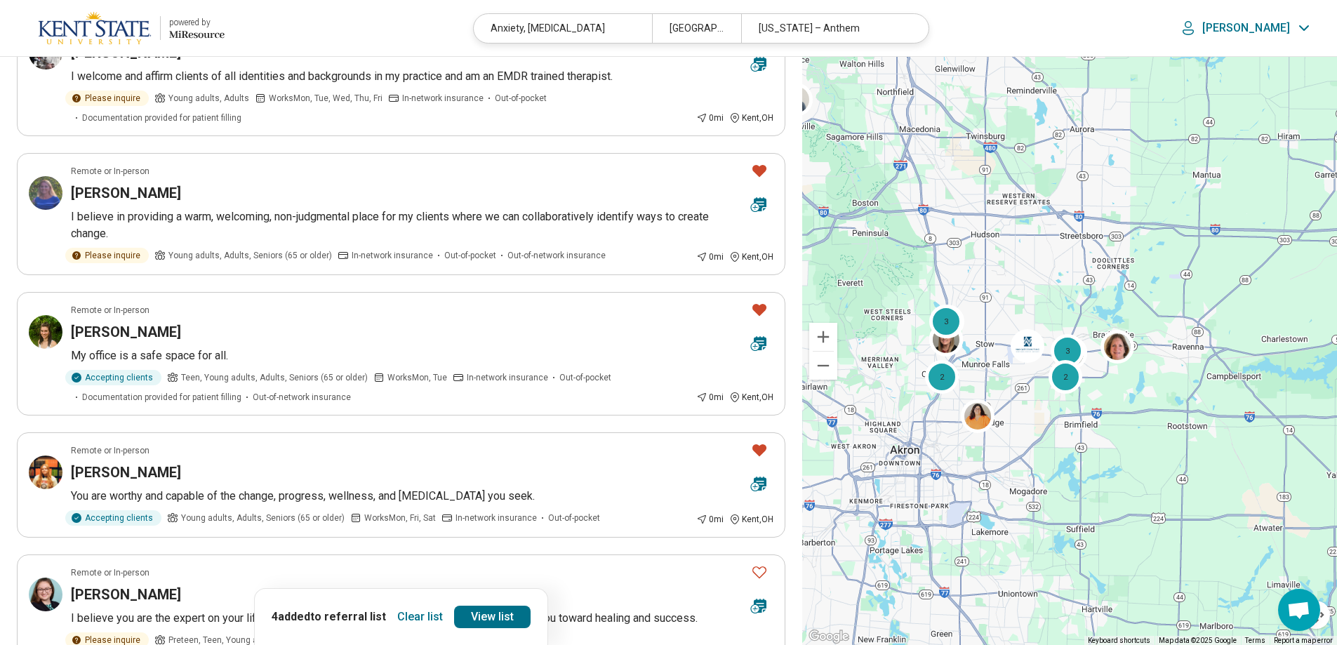
scroll to position [140, 0]
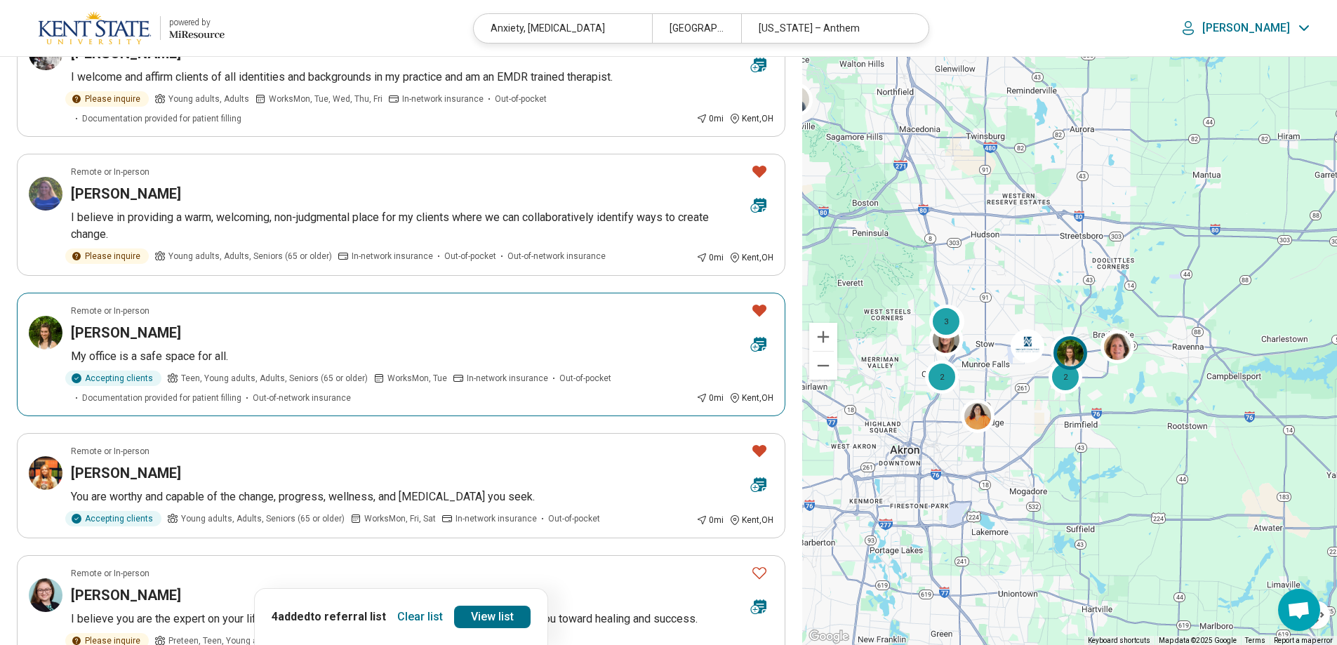
click at [408, 331] on div "[PERSON_NAME]" at bounding box center [405, 333] width 669 height 20
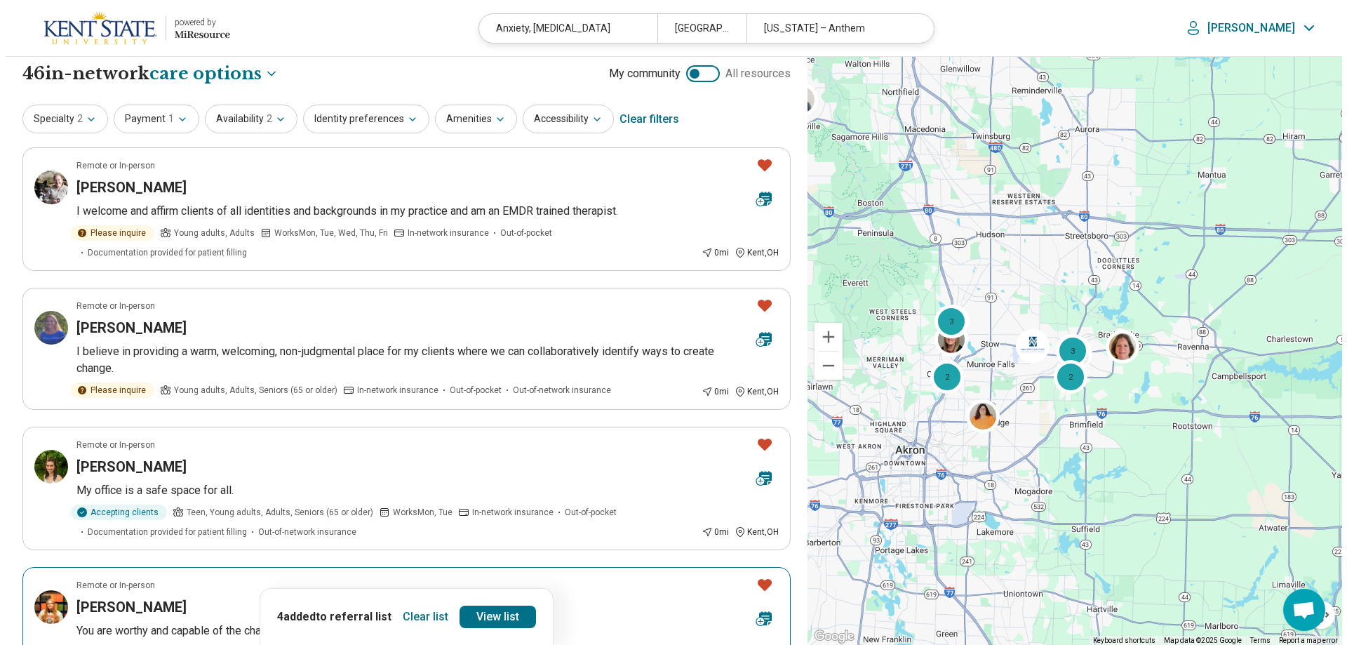
scroll to position [0, 0]
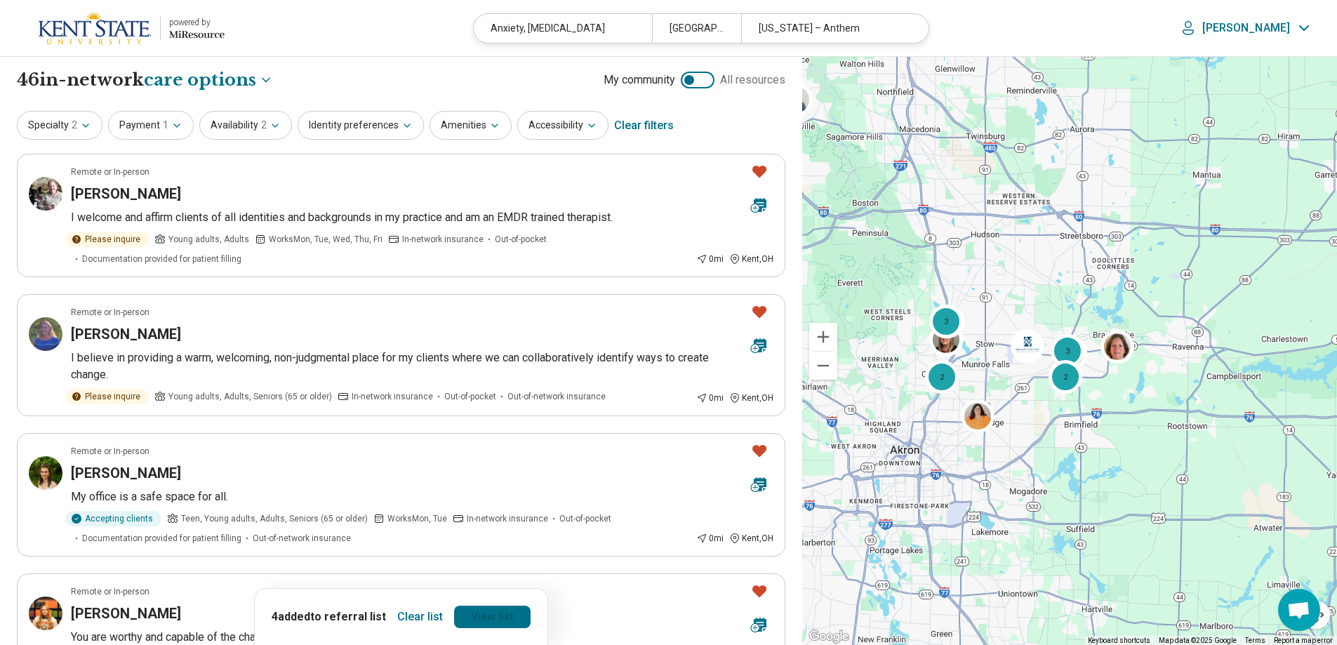
click at [508, 618] on link "View list" at bounding box center [492, 617] width 76 height 22
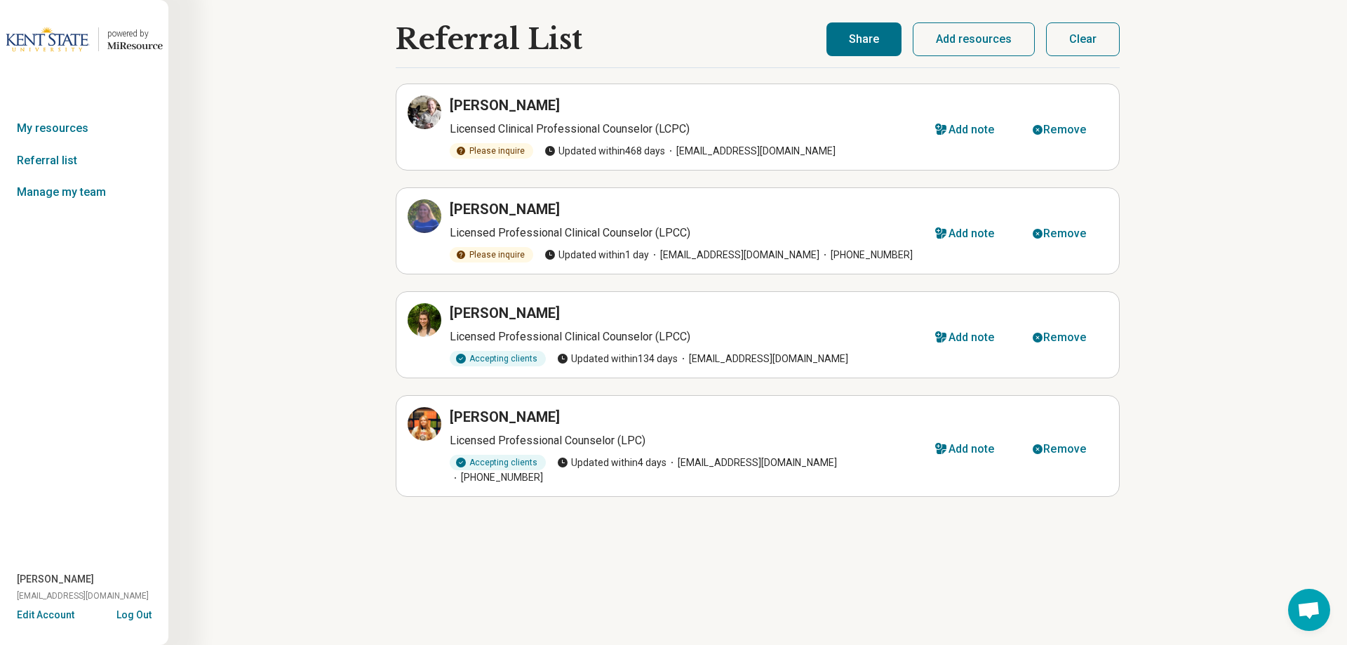
click at [883, 41] on button "Share" at bounding box center [864, 39] width 75 height 34
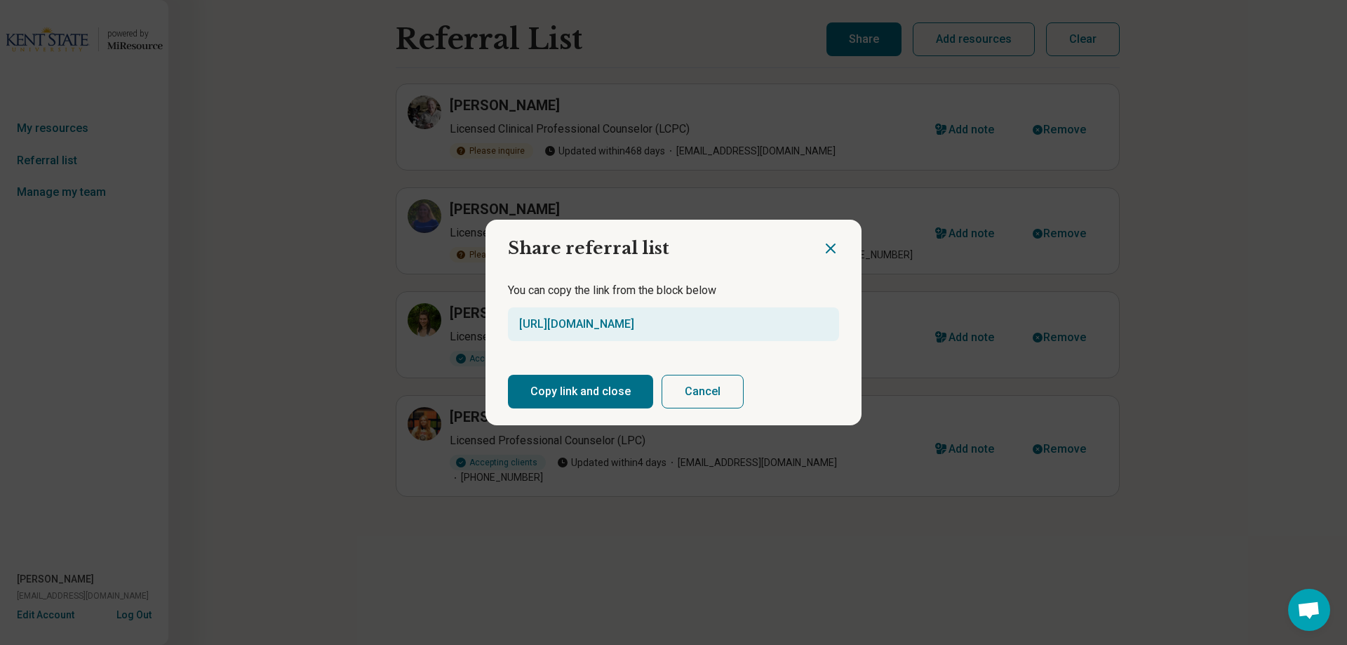
click at [570, 396] on button "Copy link and close" at bounding box center [580, 392] width 145 height 34
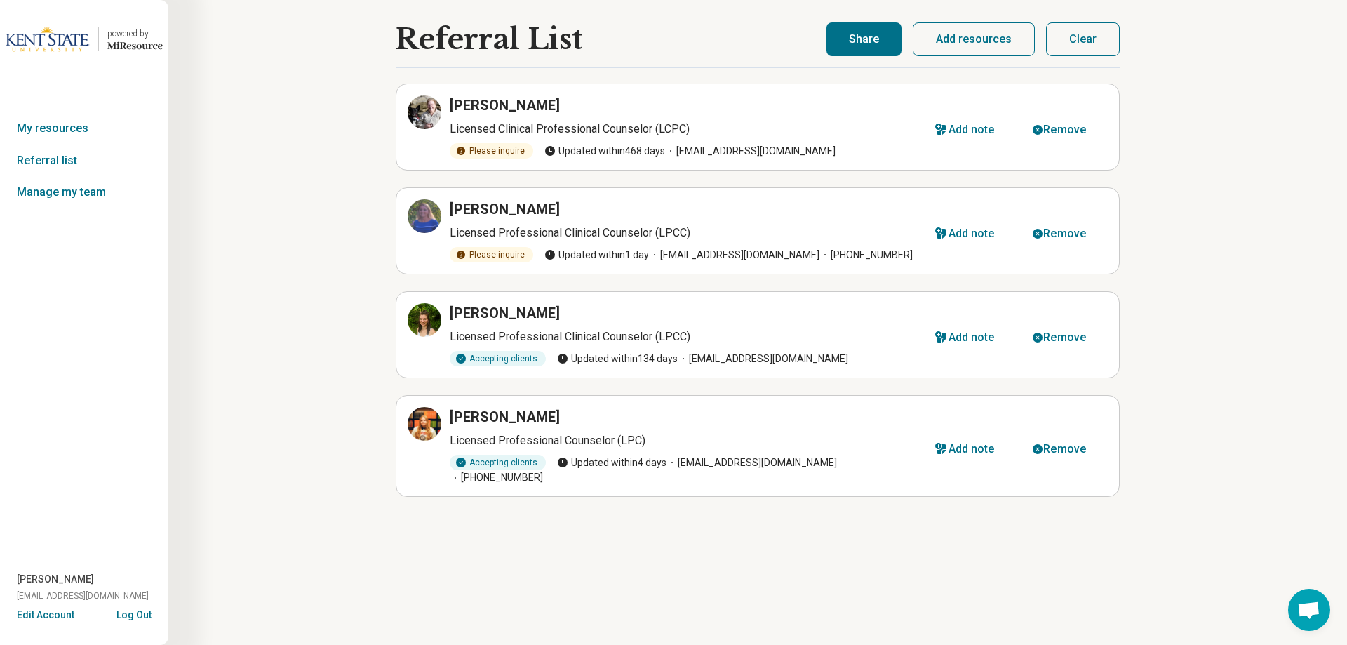
click at [121, 619] on button "Log Out" at bounding box center [133, 613] width 35 height 11
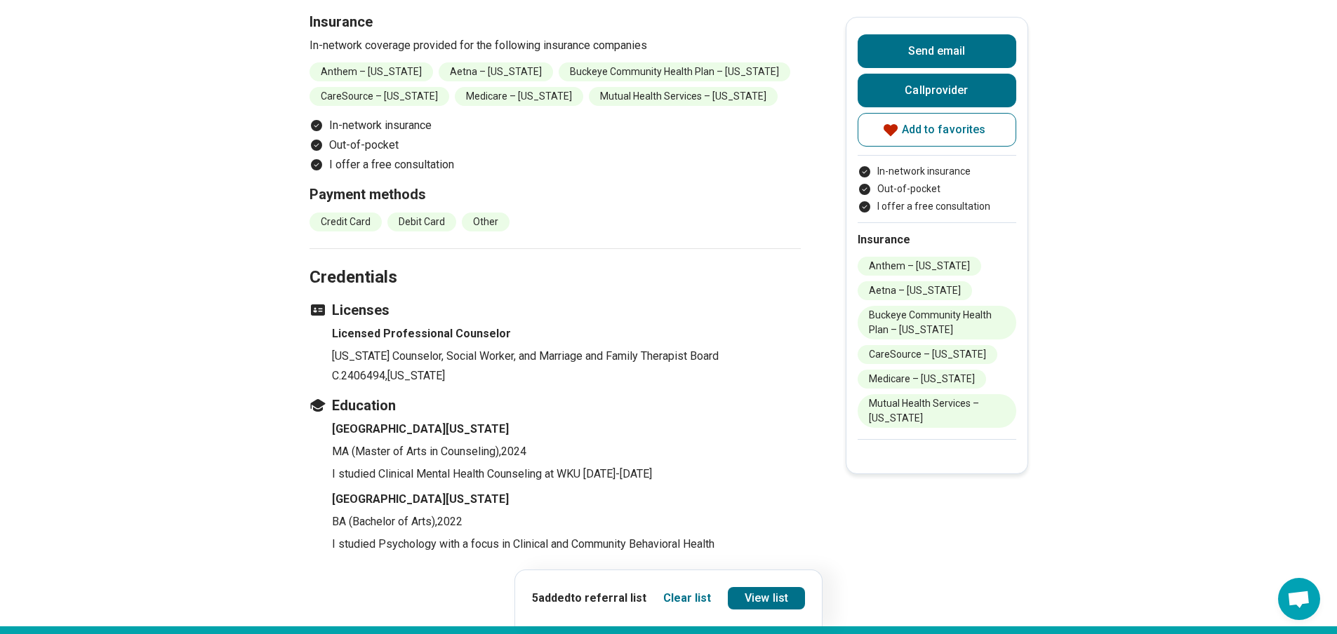
scroll to position [1402, 0]
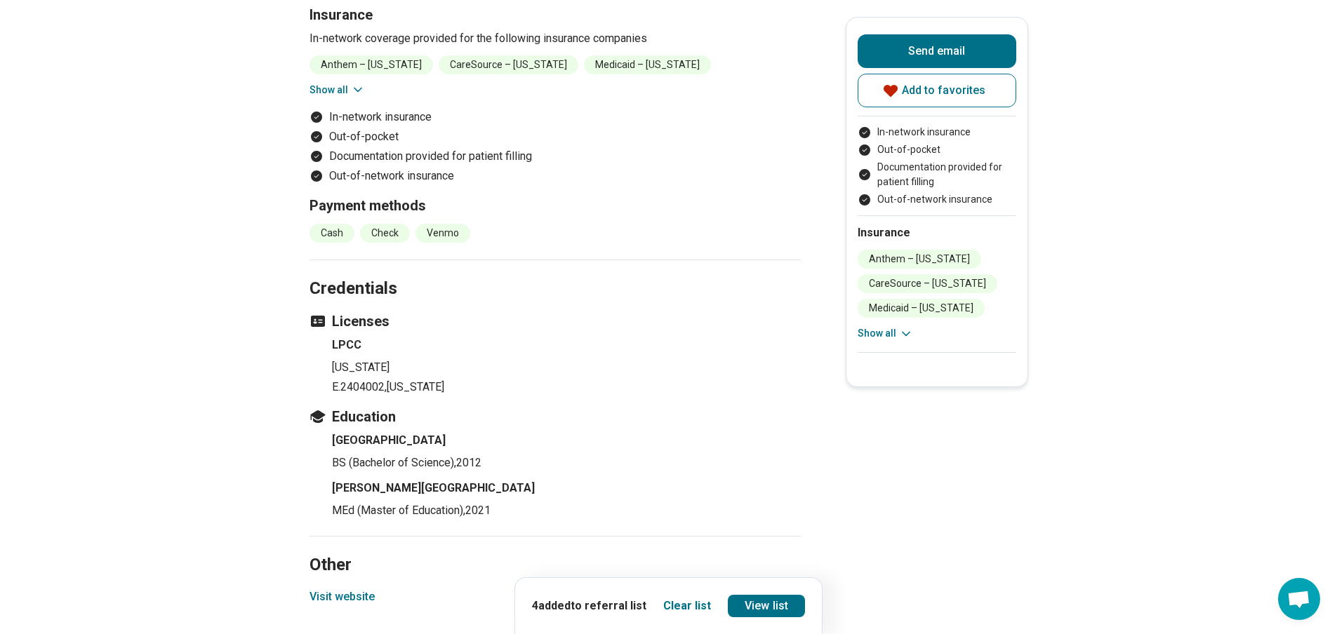
scroll to position [1542, 0]
